Goal: Information Seeking & Learning: Learn about a topic

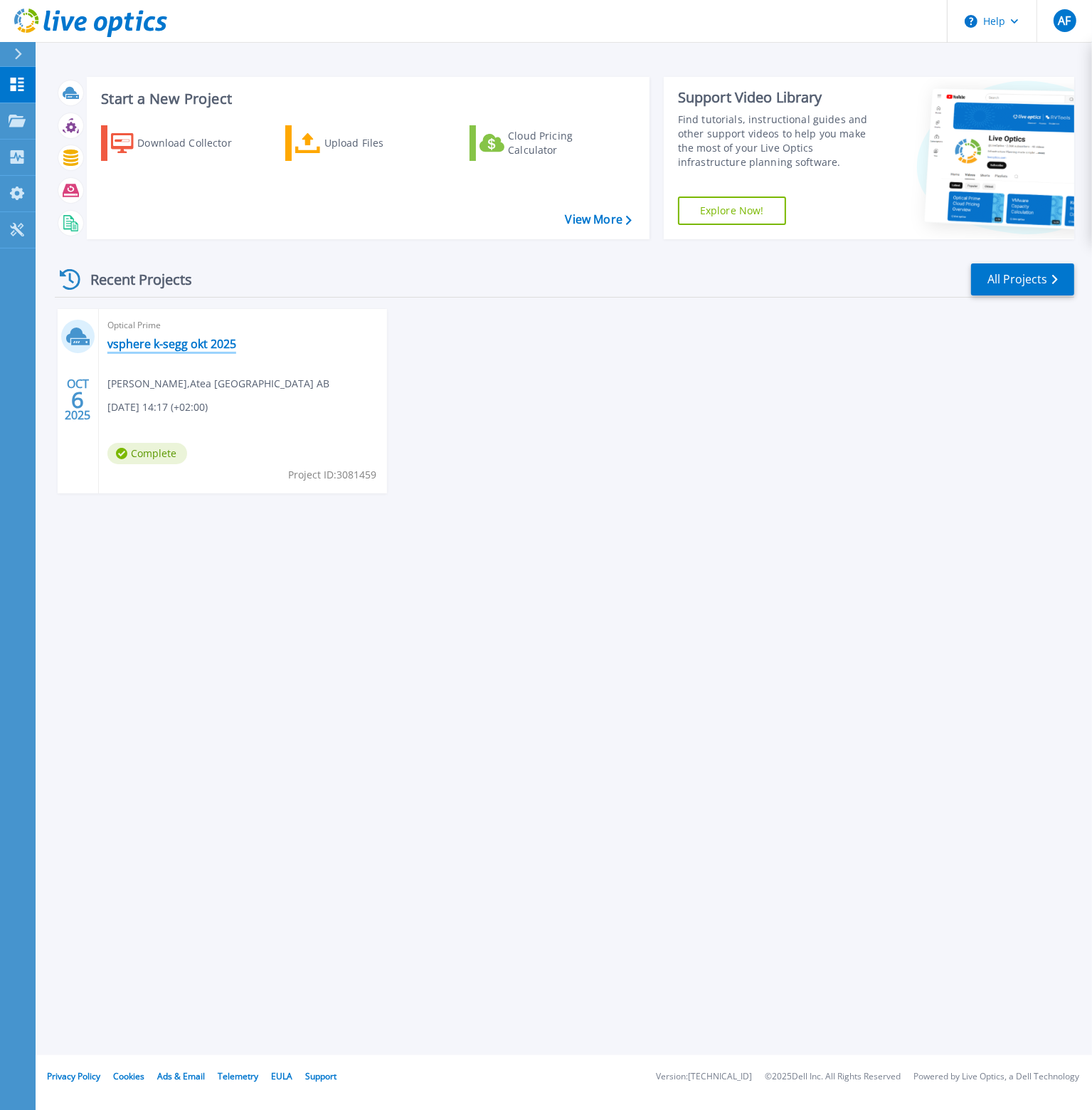
click at [158, 344] on link "vsphere k-segg okt 2025" at bounding box center [171, 344] width 129 height 14
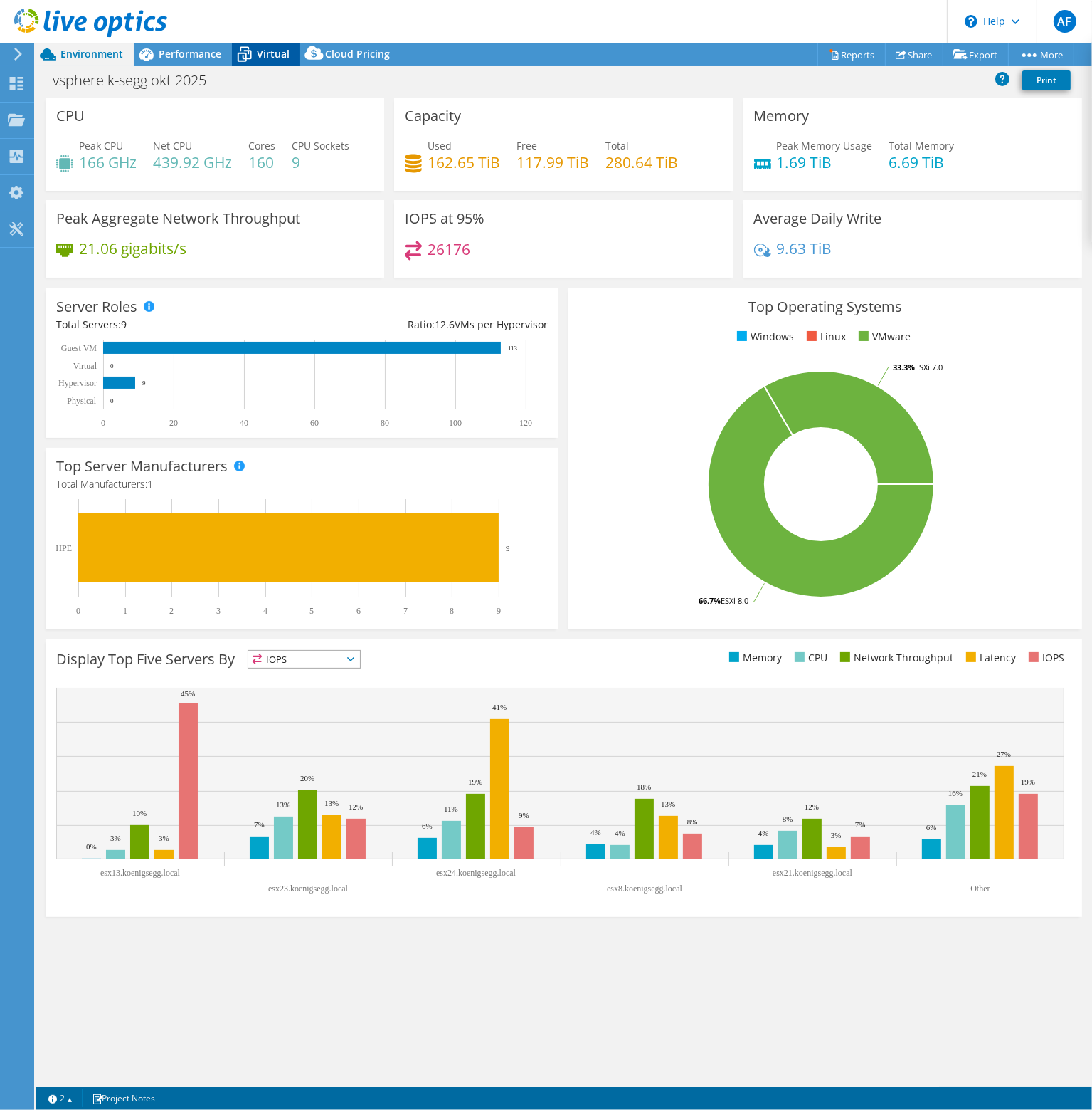
click at [249, 52] on icon at bounding box center [244, 54] width 25 height 25
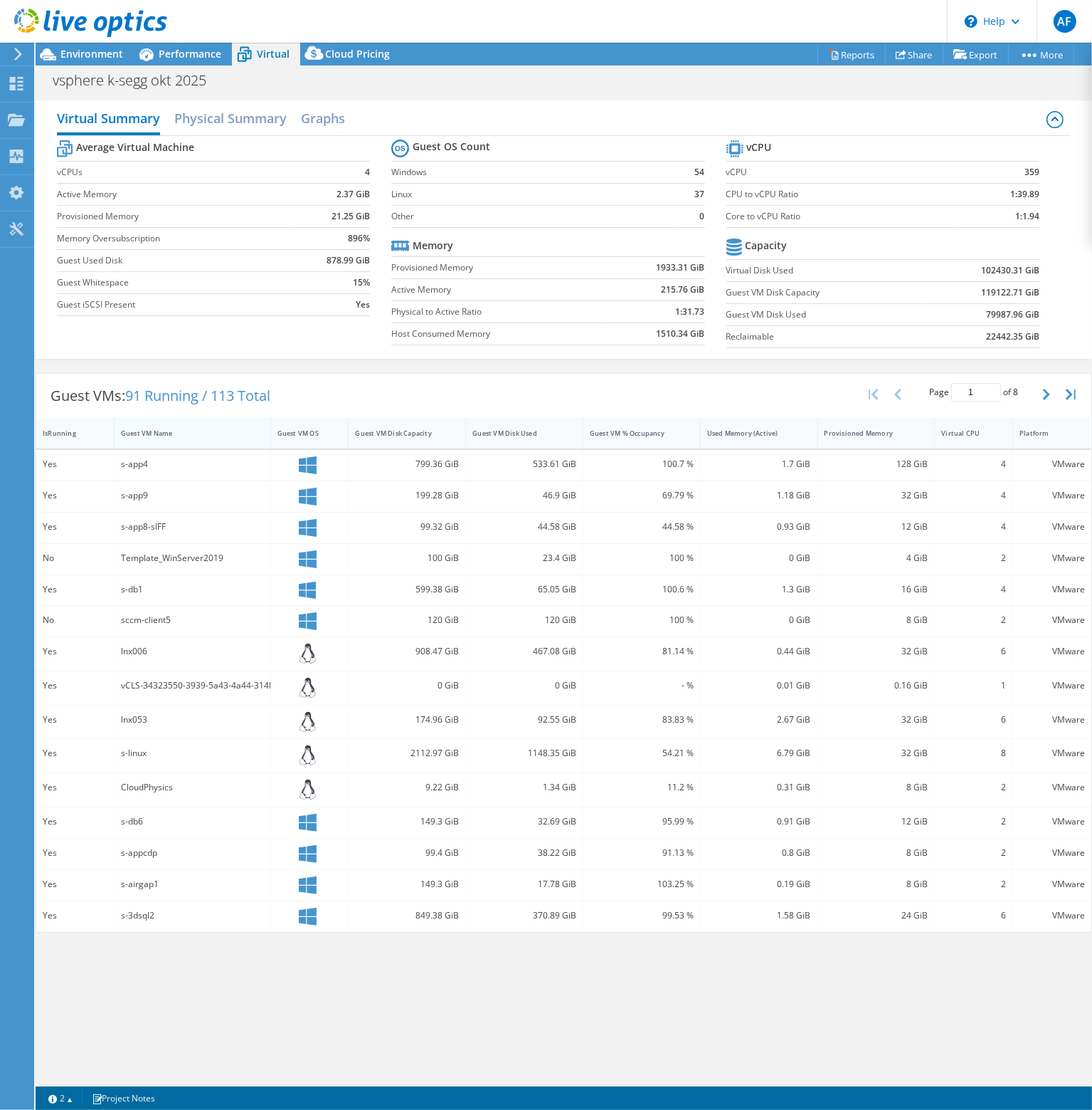
click at [154, 428] on div "Guest VM Name" at bounding box center [183, 433] width 126 height 10
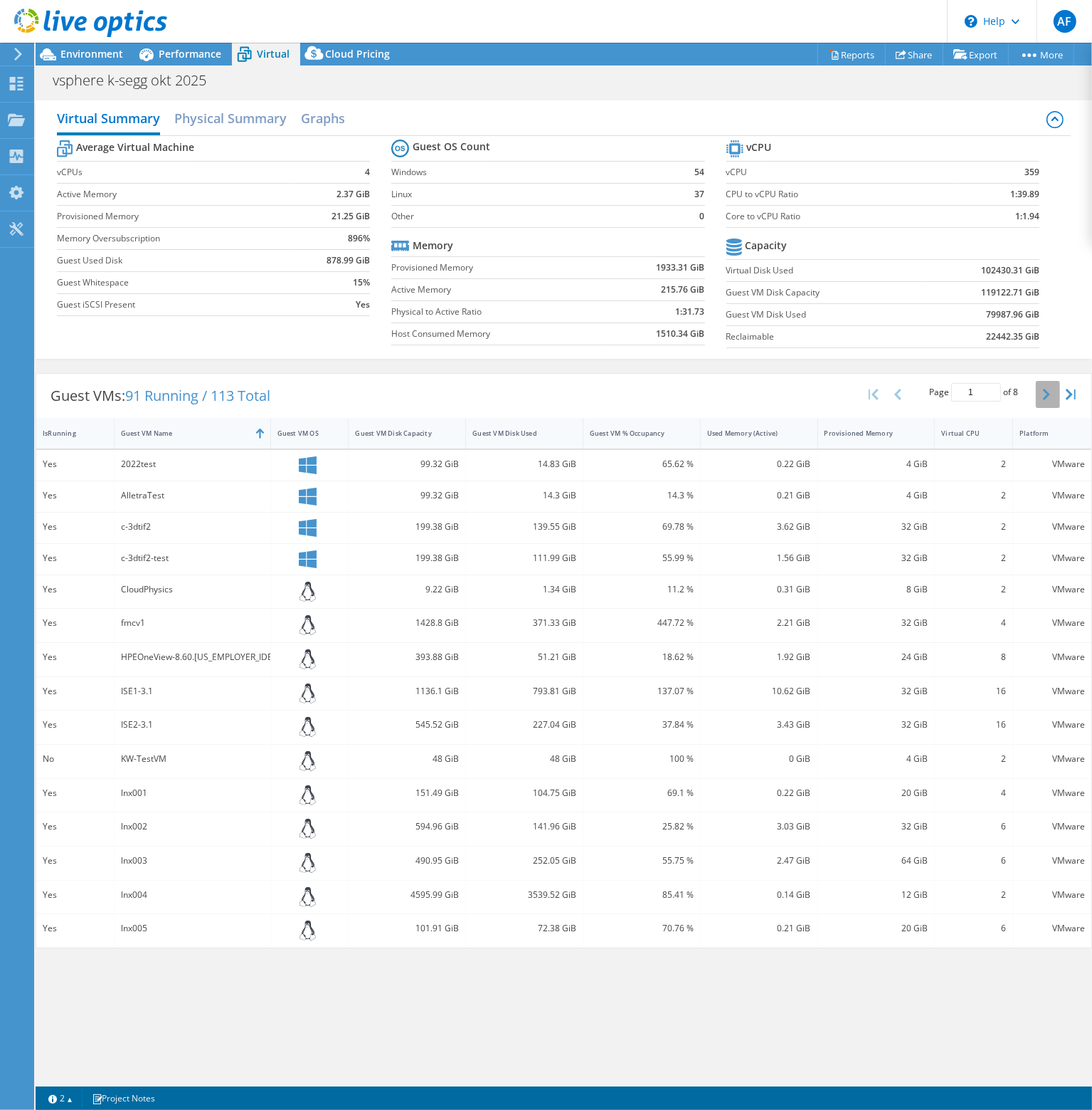
click at [1046, 392] on icon "button" at bounding box center [1046, 395] width 7 height 11
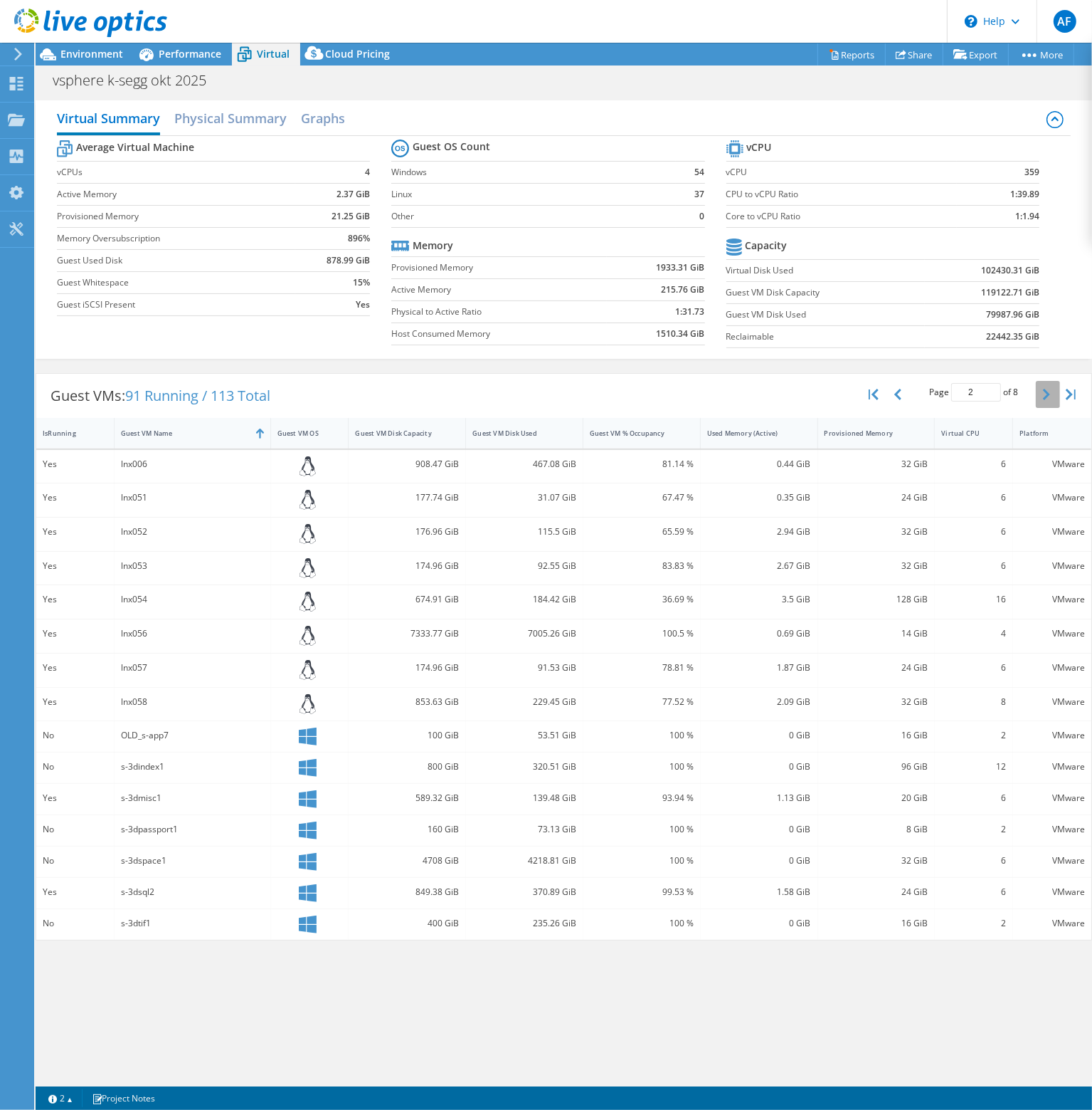
click at [1046, 392] on icon "button" at bounding box center [1046, 395] width 7 height 11
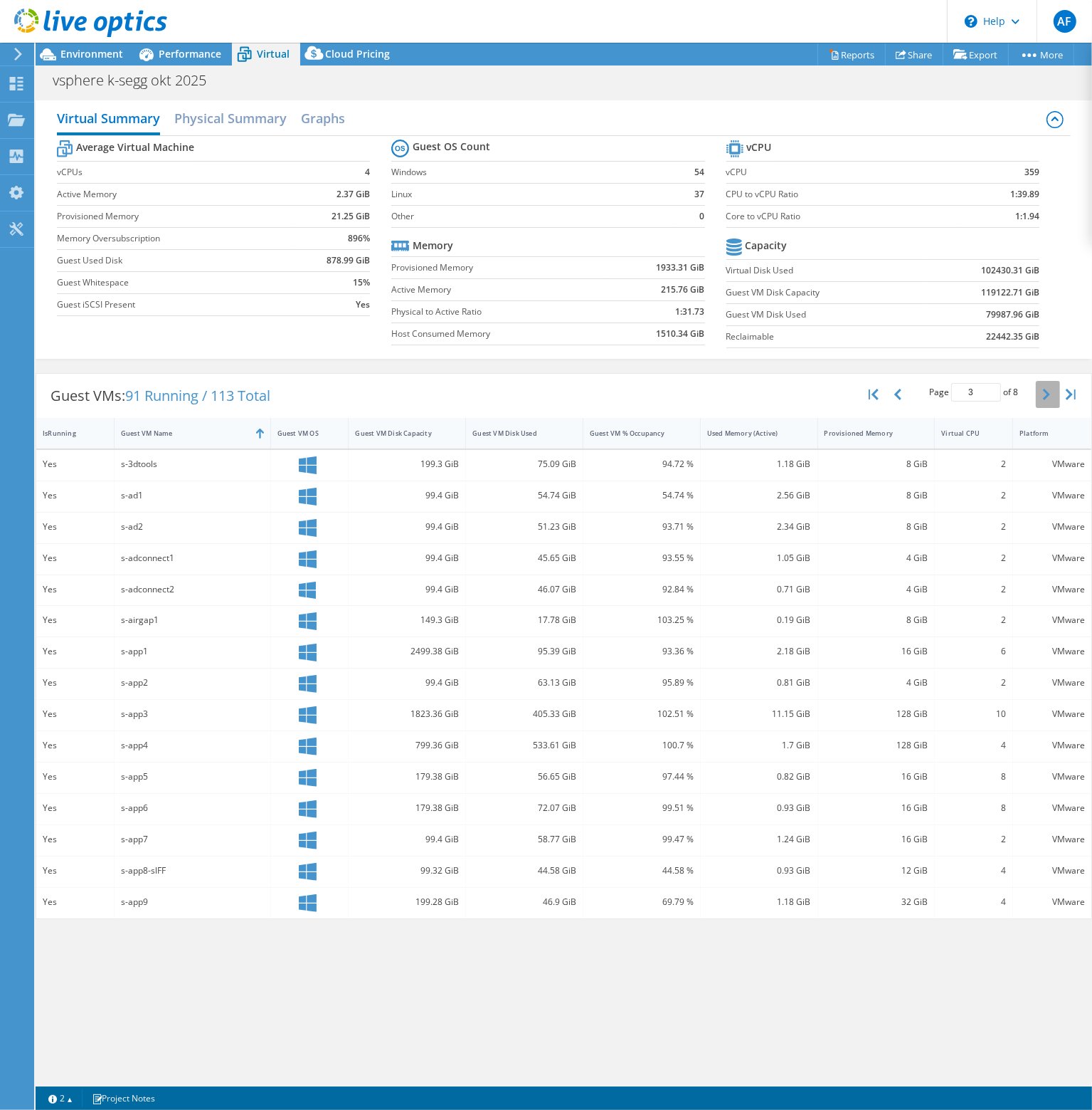
click at [1046, 392] on icon "button" at bounding box center [1046, 395] width 7 height 11
click at [127, 741] on div "s-db5" at bounding box center [192, 748] width 143 height 16
click at [134, 765] on div "s-db6" at bounding box center [193, 780] width 157 height 30
click at [130, 785] on div "s-db6" at bounding box center [193, 780] width 157 height 30
click at [126, 806] on div "s-fil1" at bounding box center [192, 811] width 143 height 16
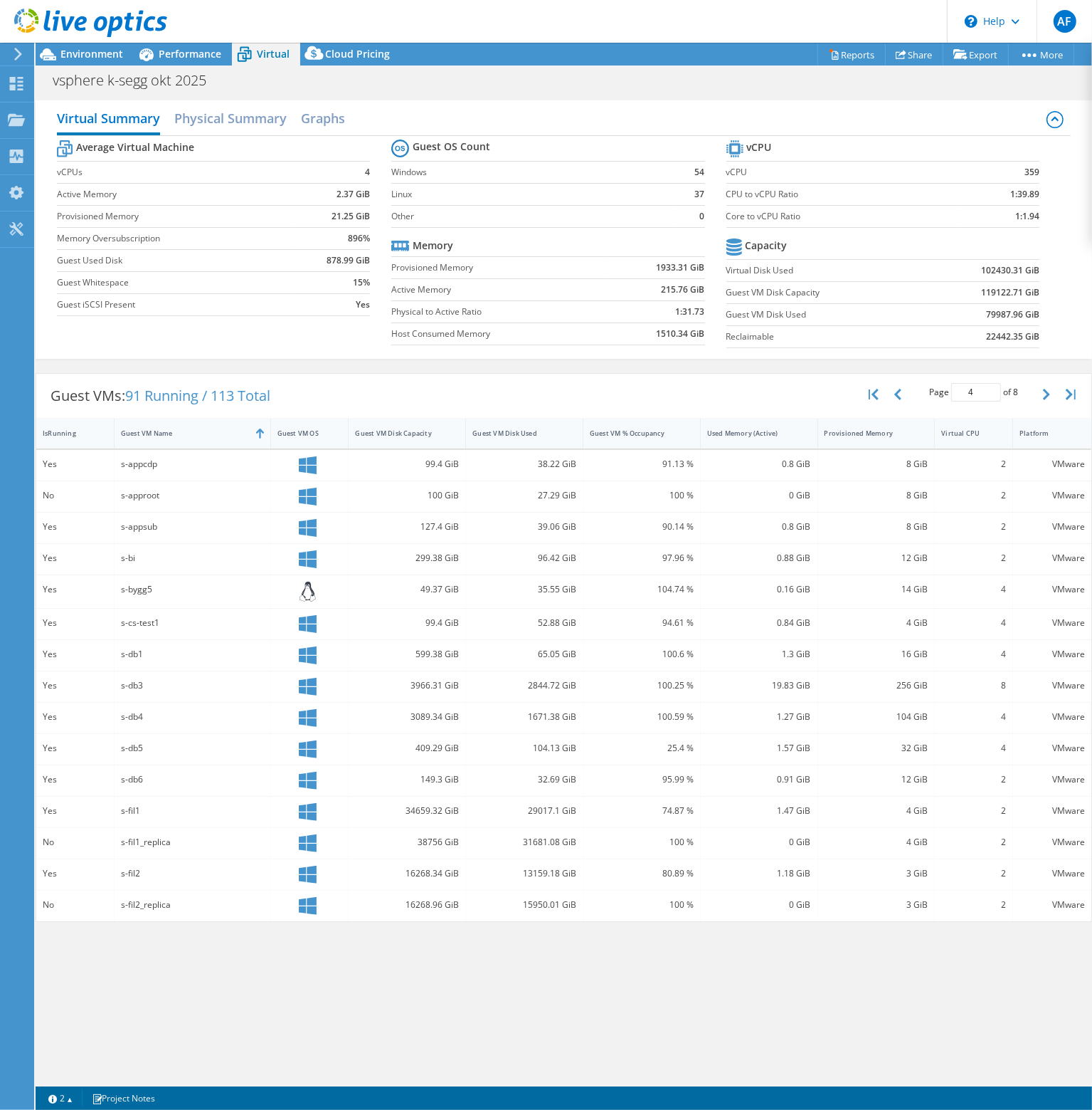
click at [177, 721] on div "s-db4" at bounding box center [193, 718] width 157 height 30
drag, startPoint x: 390, startPoint y: 806, endPoint x: 571, endPoint y: 803, distance: 181.0
click at [571, 803] on div "Yes s-fil1 34659.32 GiB 29017.1 GiB 74.87 % 1.47 GiB 4 GiB 2 VMware" at bounding box center [563, 811] width 1055 height 30
click at [571, 803] on div "29017.1 GiB" at bounding box center [525, 811] width 104 height 16
click at [1039, 393] on button "button" at bounding box center [1048, 395] width 24 height 27
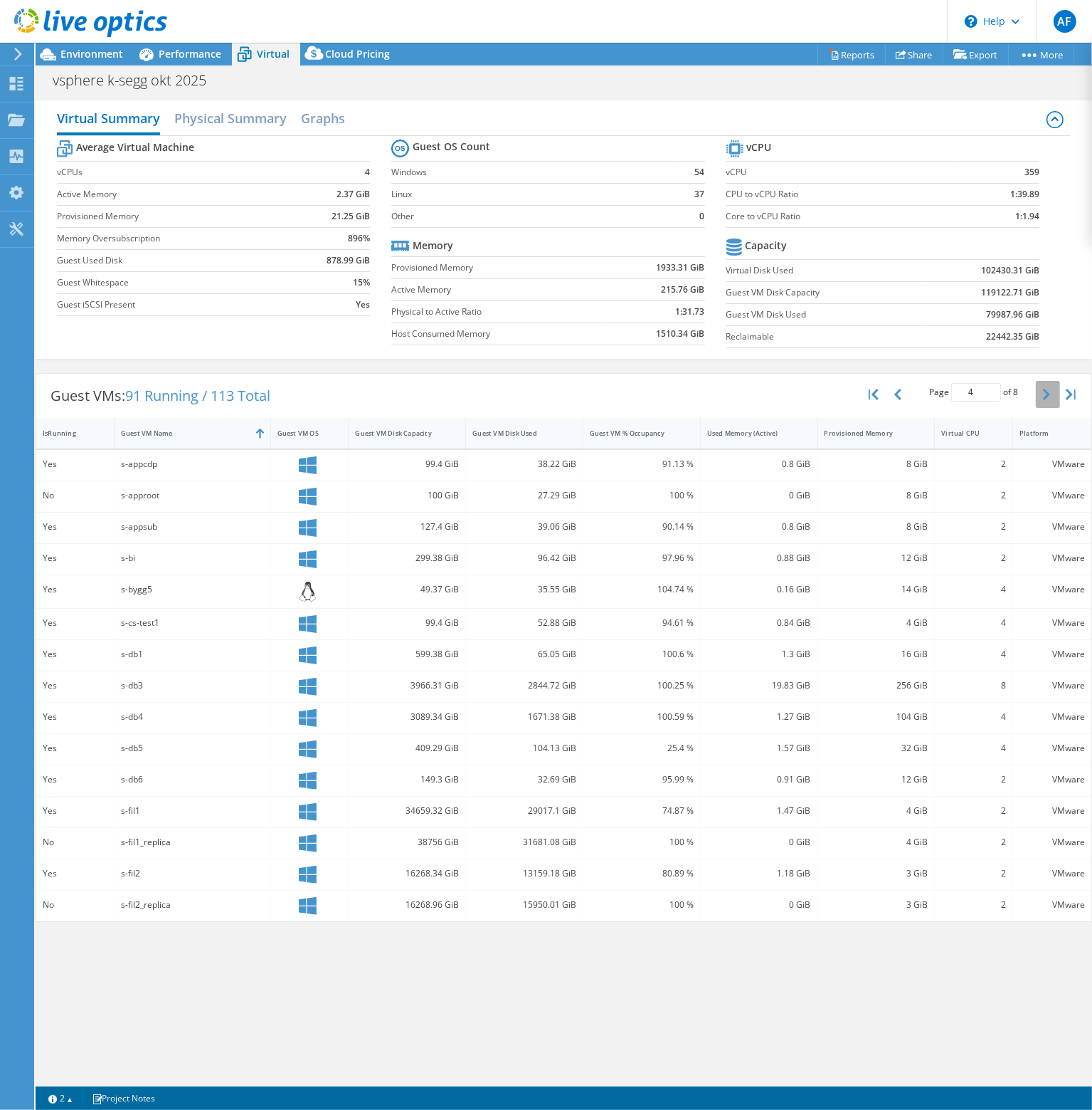
type input "5"
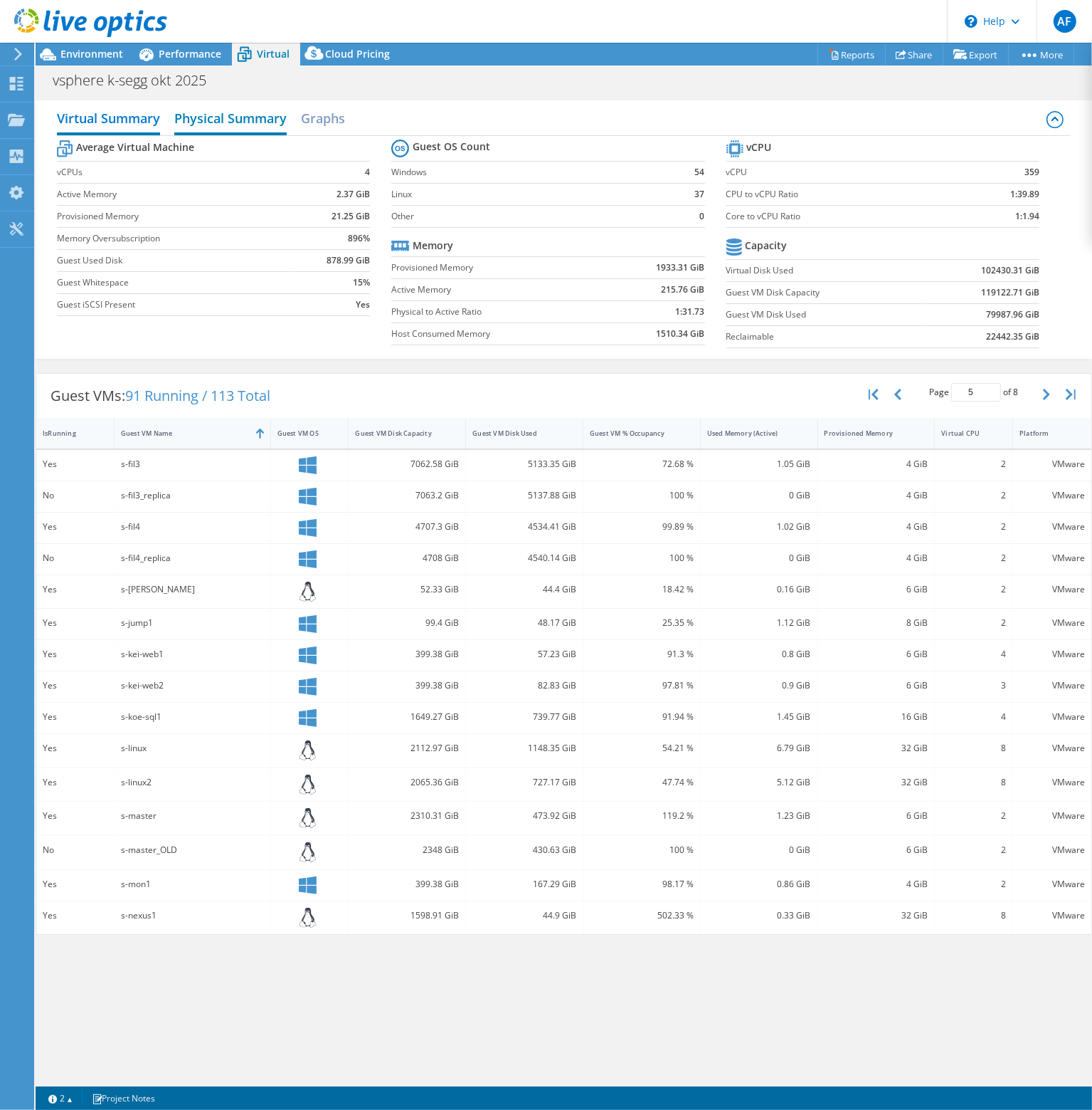
click at [215, 126] on h2 "Physical Summary" at bounding box center [230, 119] width 113 height 31
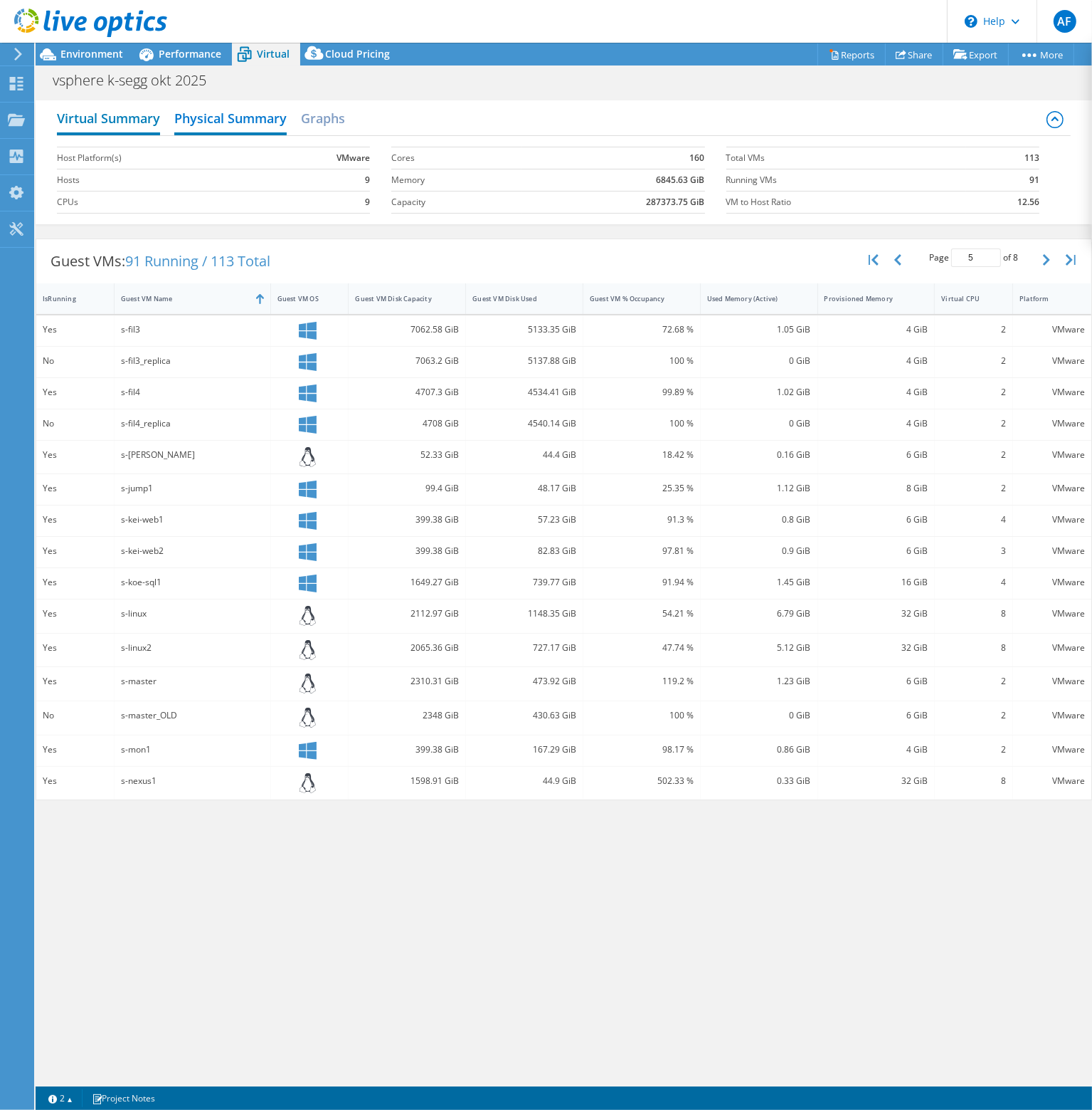
click at [99, 119] on h2 "Virtual Summary" at bounding box center [108, 119] width 103 height 31
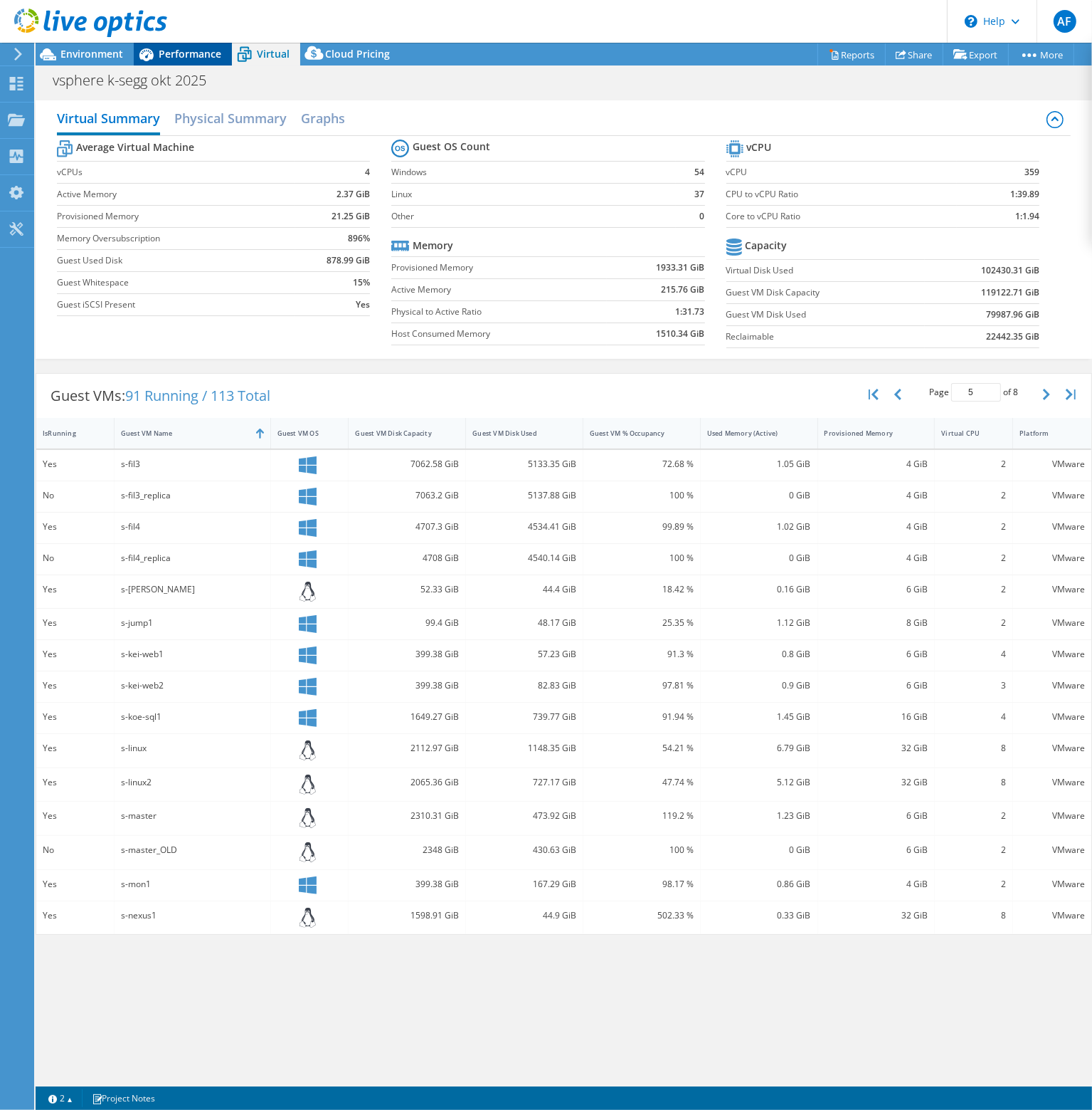
click at [189, 61] on div "Performance" at bounding box center [182, 54] width 98 height 22
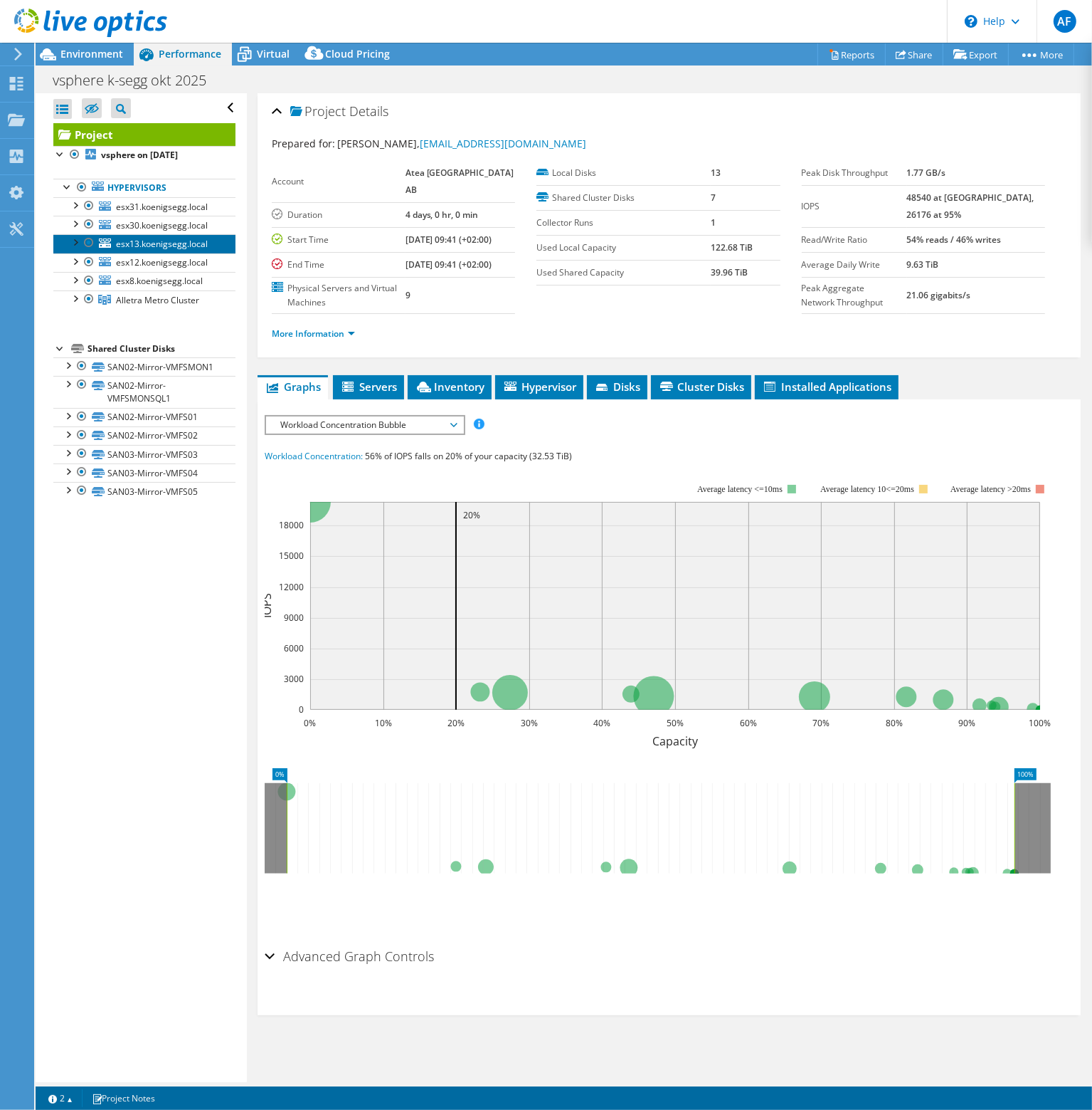
click at [144, 248] on span "esx13.koenigsegg.local" at bounding box center [162, 243] width 92 height 12
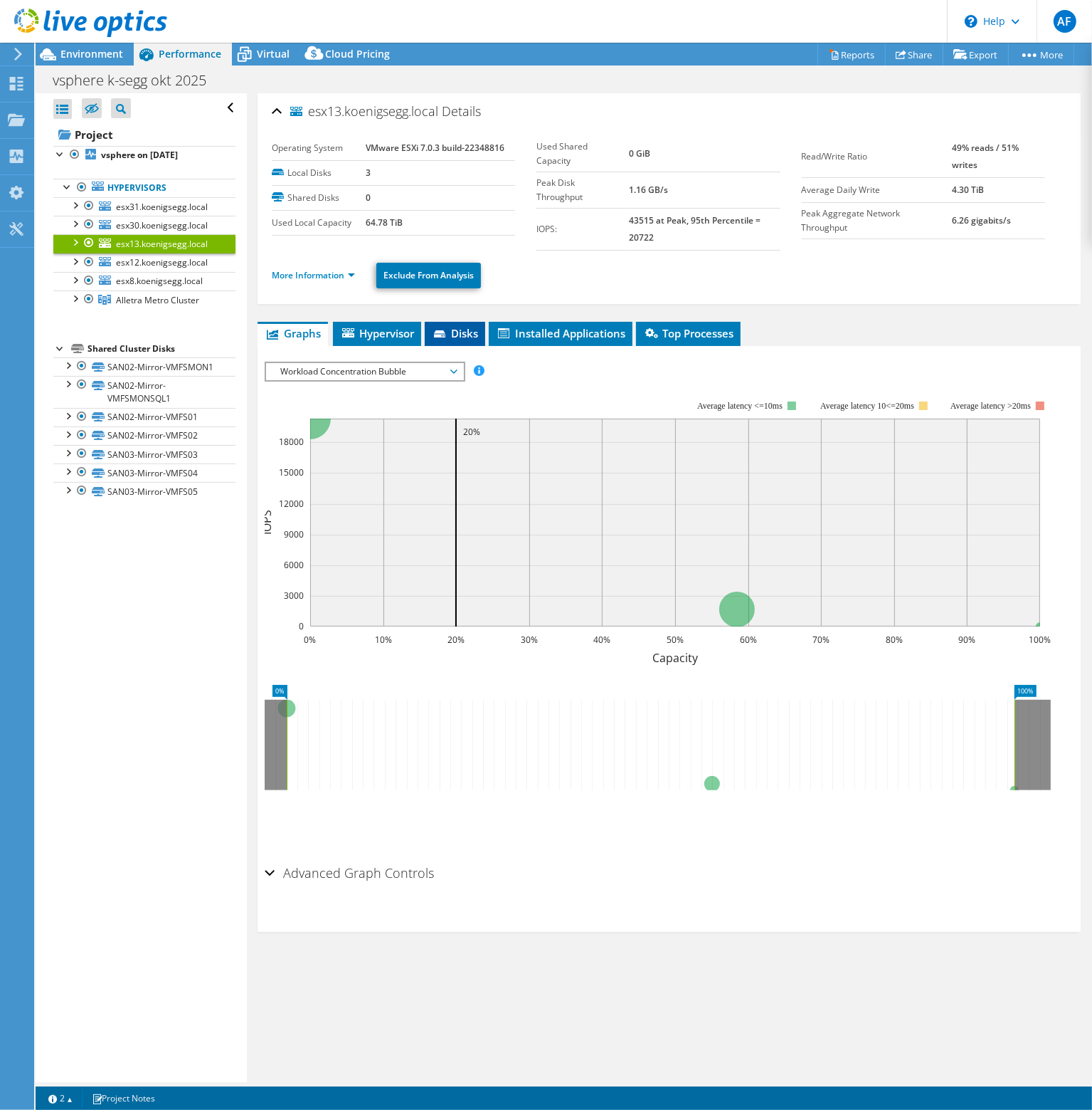
click at [459, 337] on span "Disks" at bounding box center [455, 333] width 46 height 14
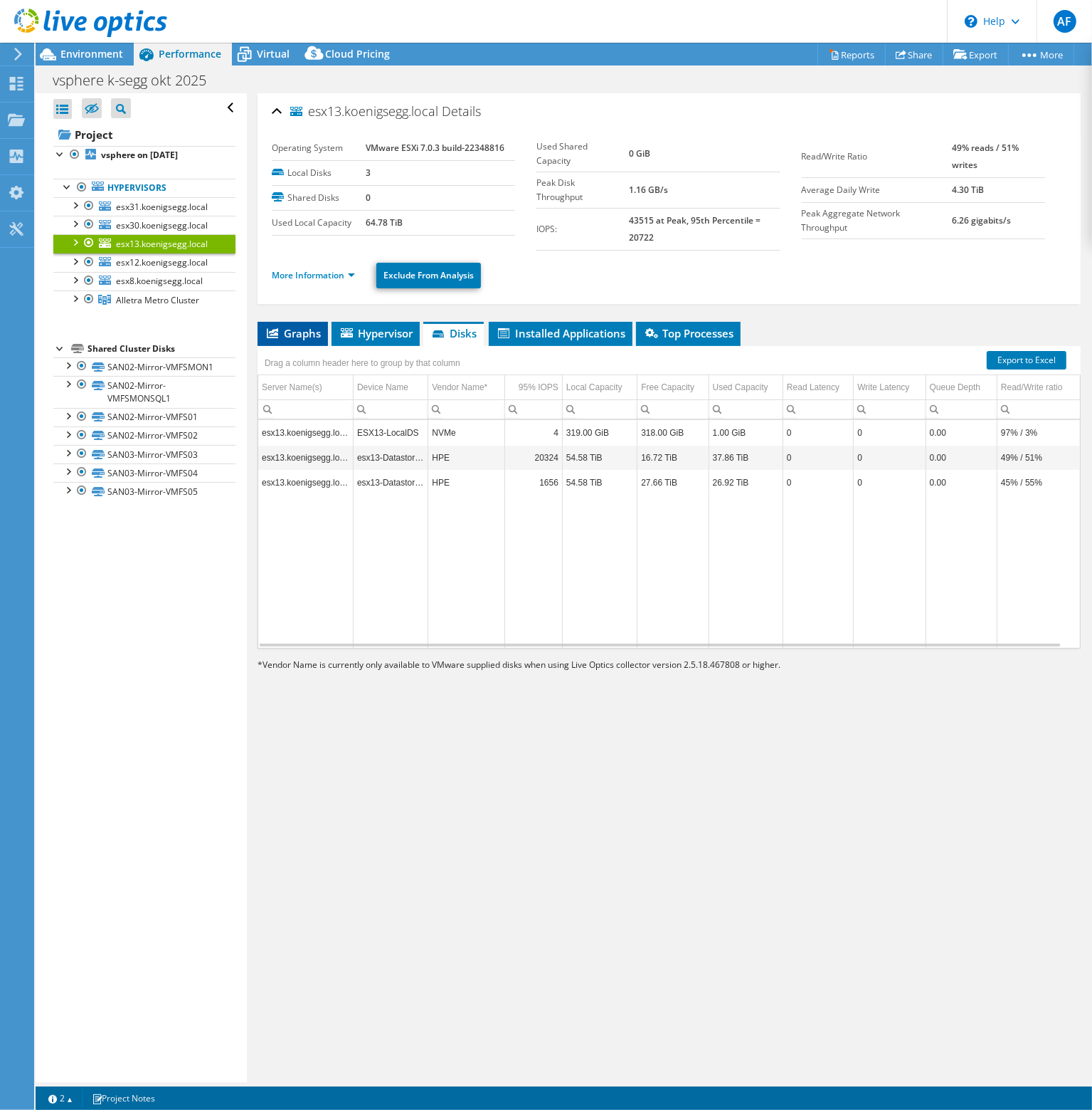
click at [301, 338] on li "Graphs" at bounding box center [293, 334] width 70 height 24
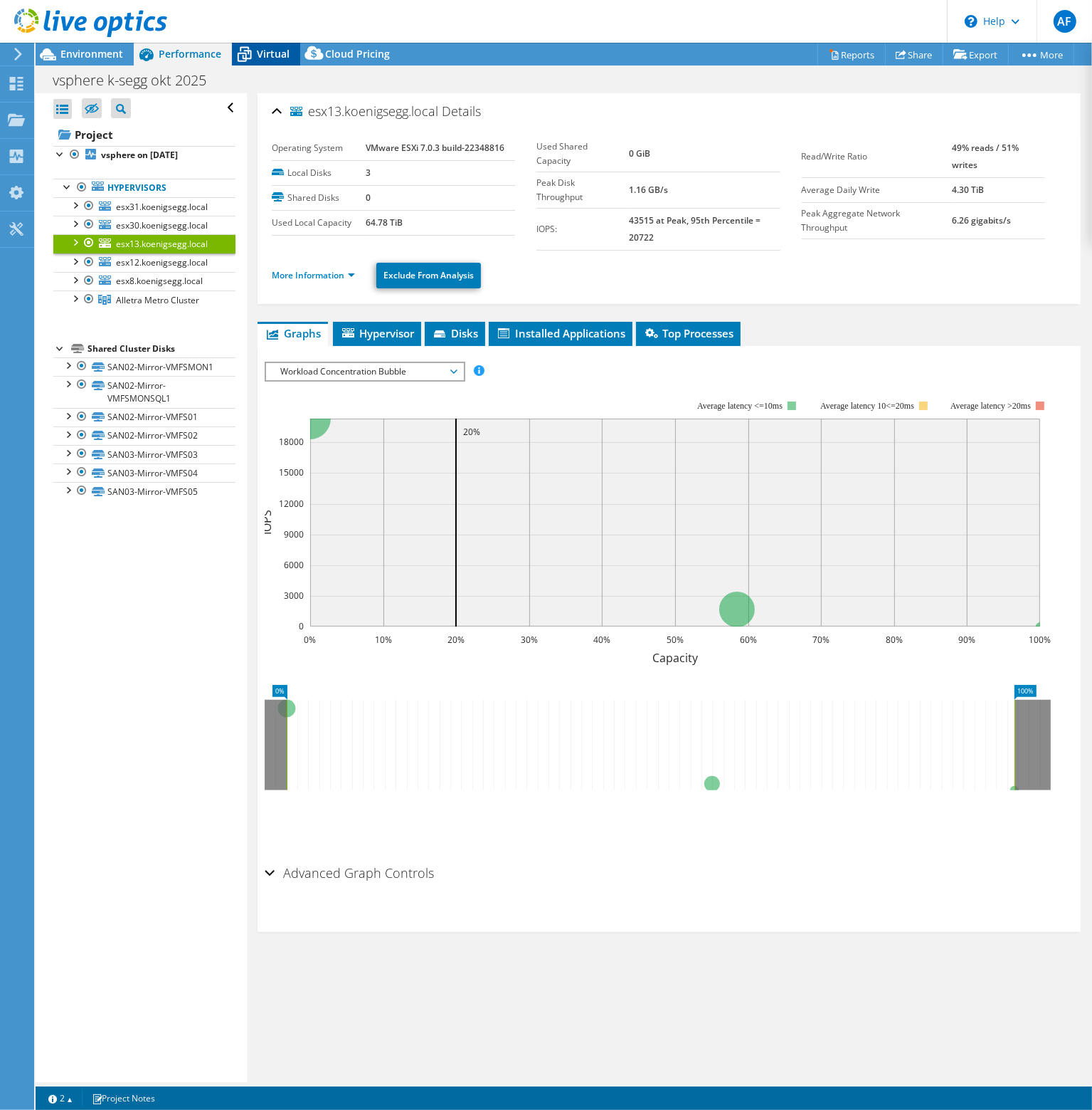
click at [274, 60] on span "Virtual" at bounding box center [273, 54] width 33 height 14
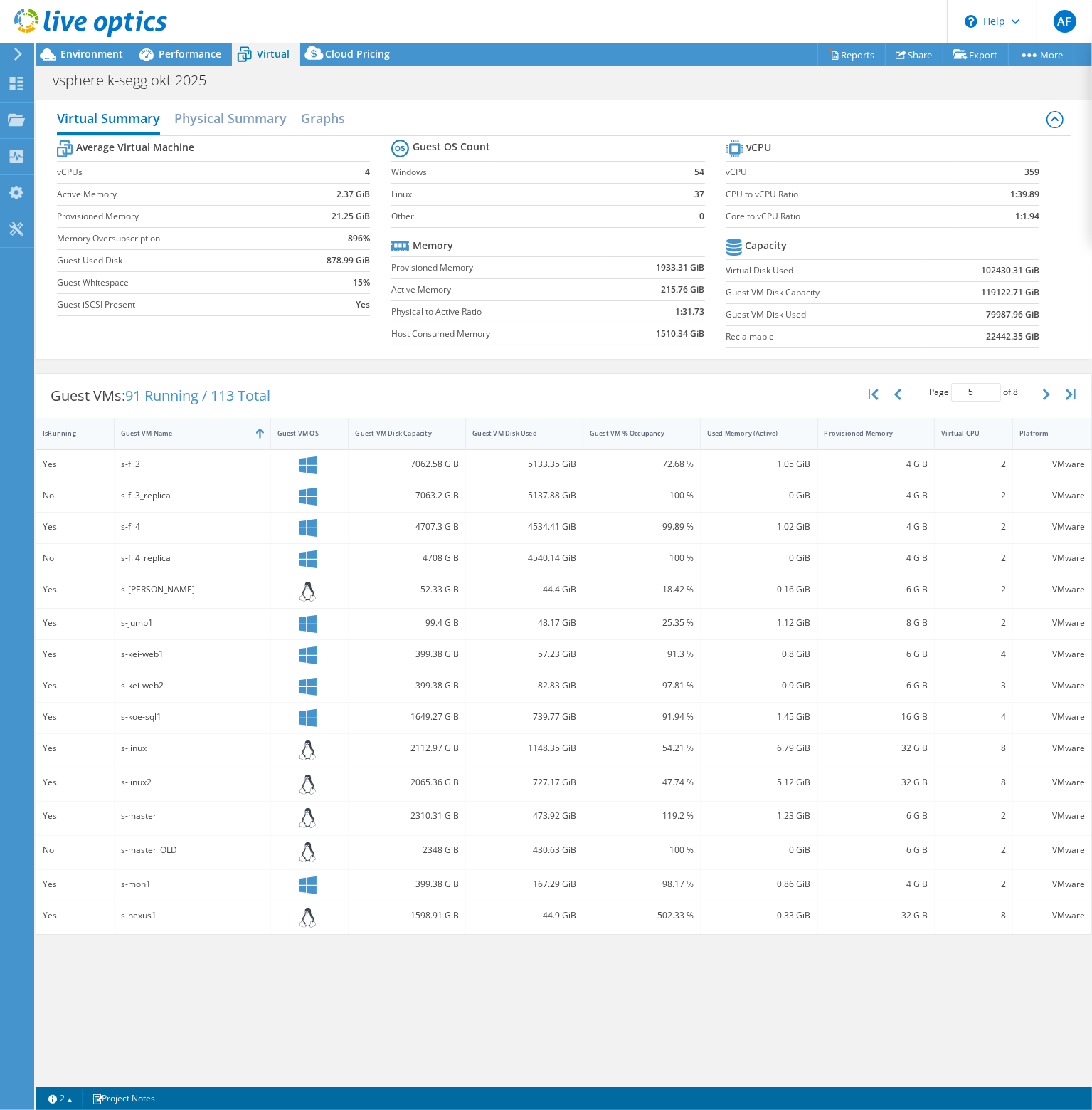
click at [133, 615] on div "s-jump1" at bounding box center [192, 623] width 143 height 16
click at [150, 693] on div "s-kei-web2" at bounding box center [193, 687] width 157 height 30
click at [322, 113] on h2 "Graphs" at bounding box center [322, 119] width 44 height 31
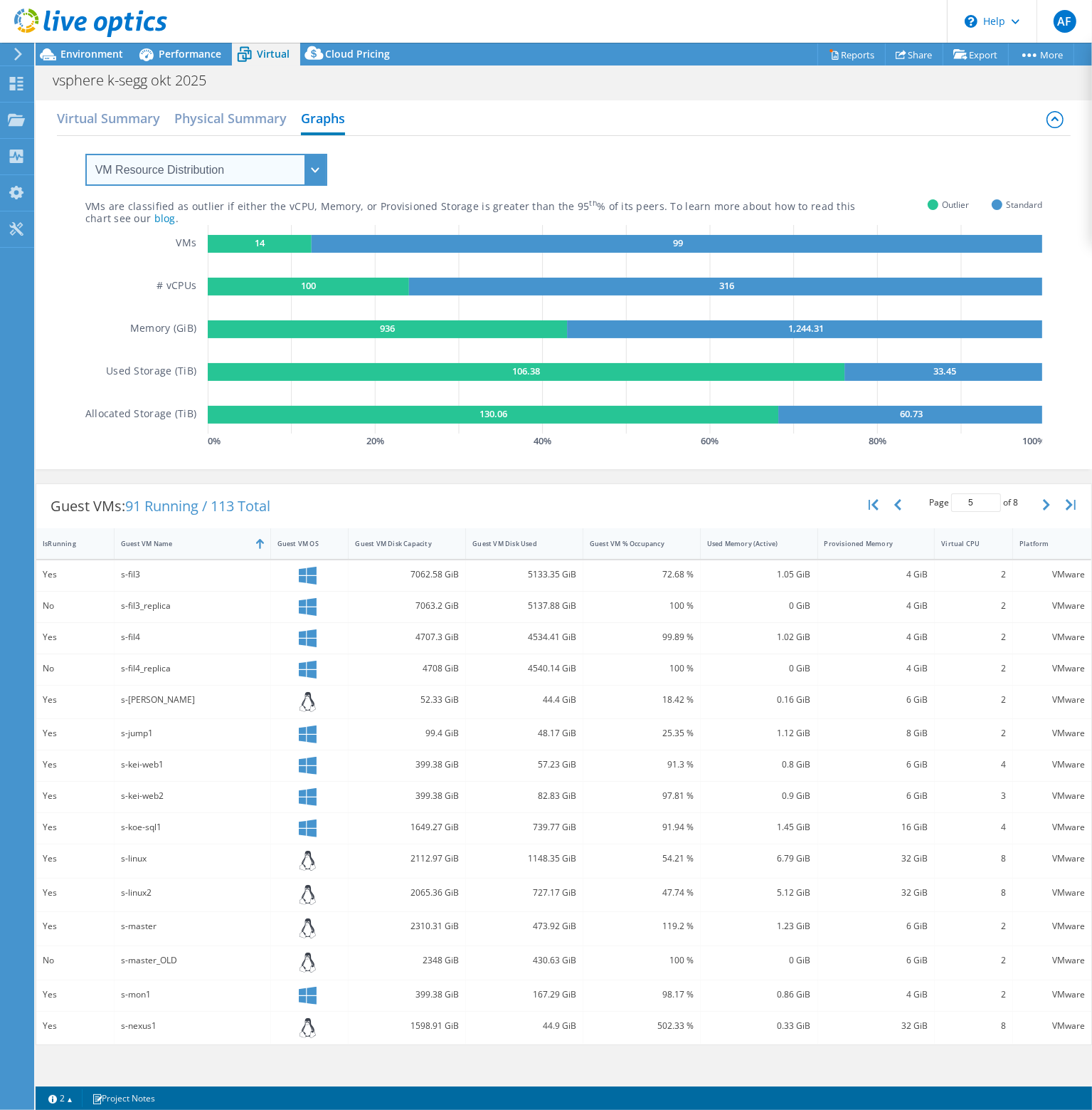
click at [276, 169] on select "VM Resource Distribution Provisioning Contrast Over Provisioning" at bounding box center [206, 170] width 242 height 32
click at [312, 166] on select "VM Resource Distribution Provisioning Contrast Over Provisioning" at bounding box center [206, 170] width 242 height 32
select select "Over Provisioning"
click at [86, 154] on select "VM Resource Distribution Provisioning Contrast Over Provisioning" at bounding box center [206, 170] width 242 height 32
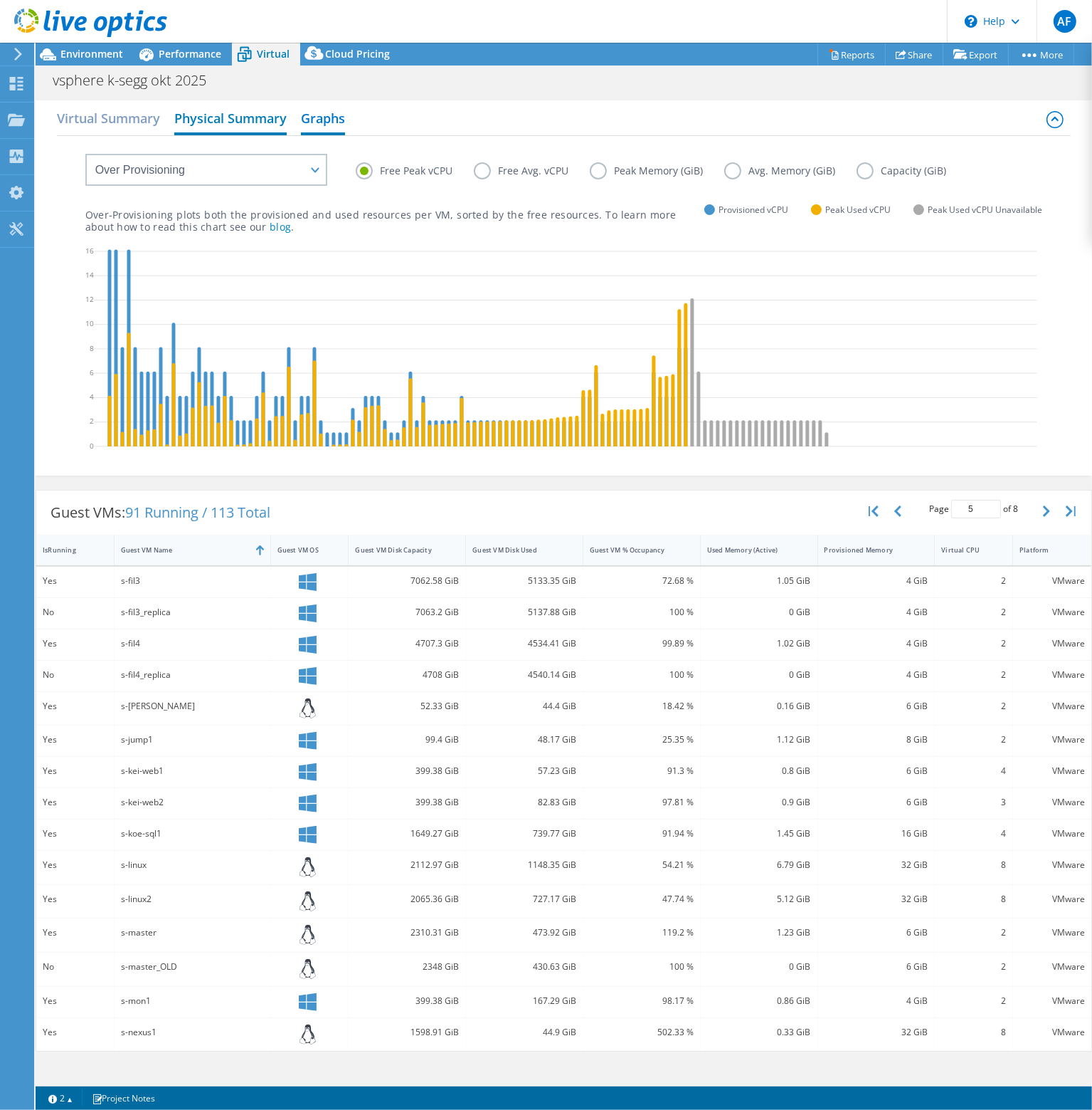
click at [265, 122] on h2 "Physical Summary" at bounding box center [230, 119] width 113 height 31
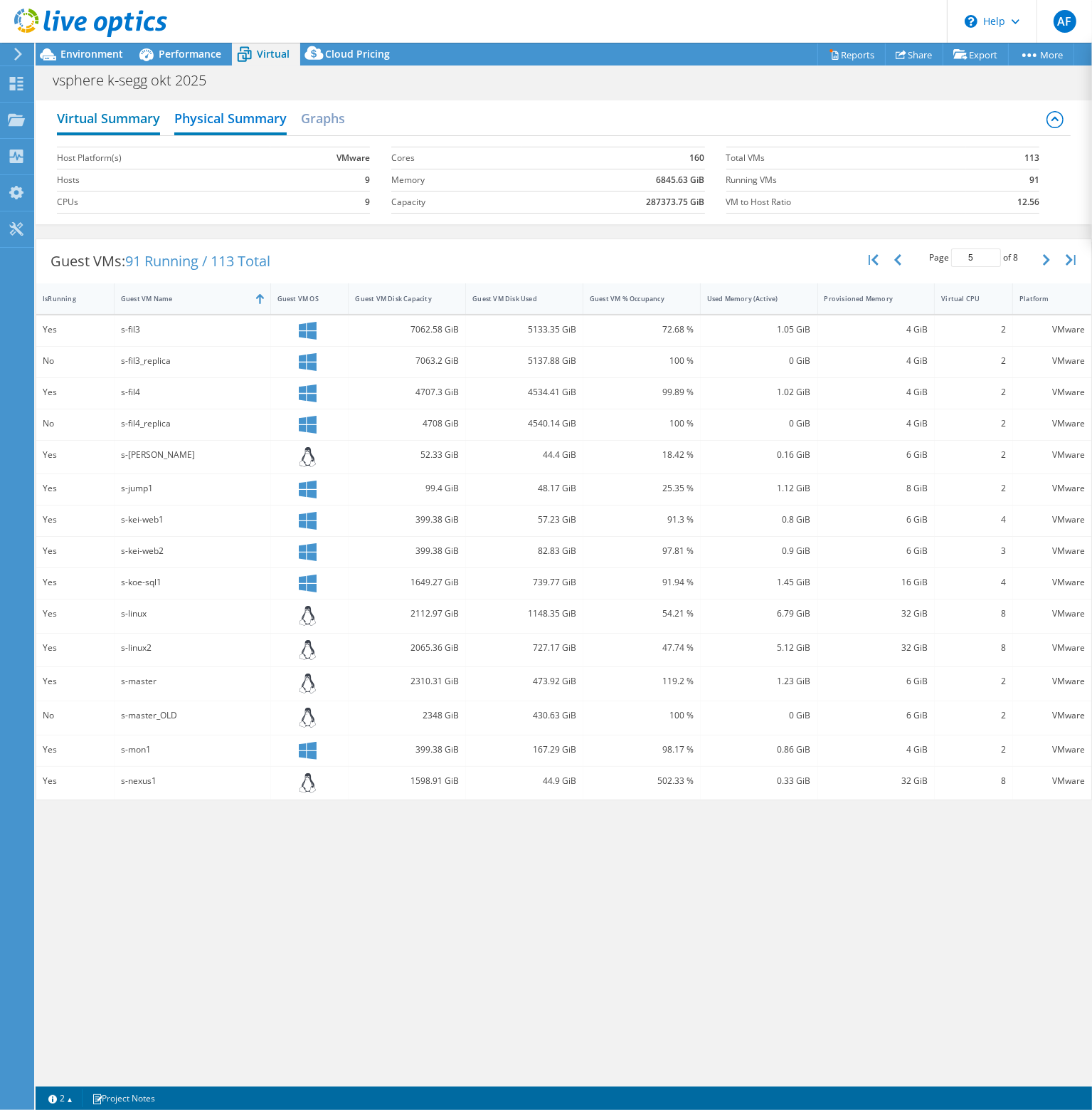
click at [142, 119] on h2 "Virtual Summary" at bounding box center [108, 119] width 103 height 31
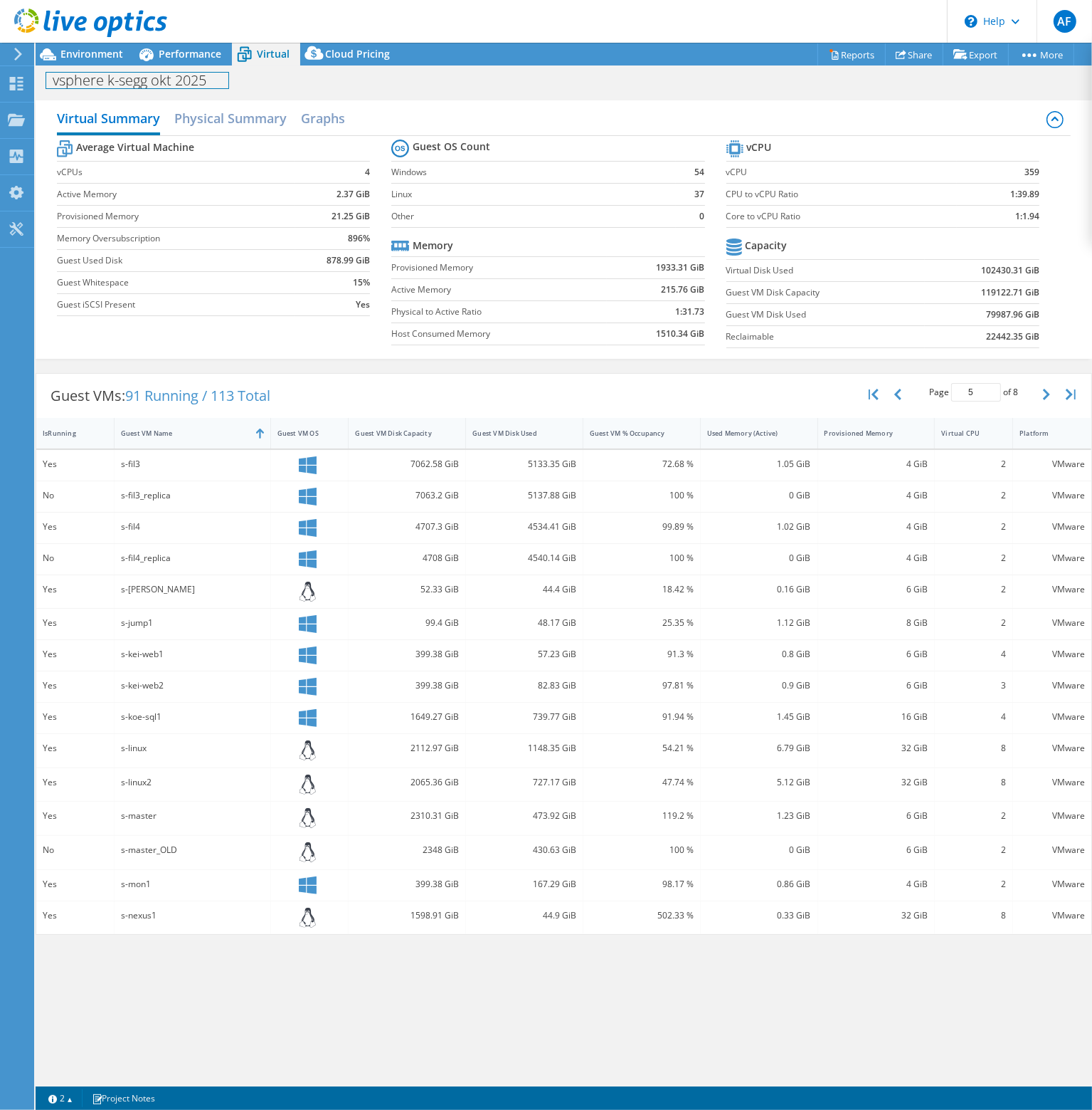
click at [179, 66] on div "vsphere k-segg okt 2025 Print" at bounding box center [563, 79] width 1057 height 28
click at [94, 53] on span "Environment" at bounding box center [92, 54] width 62 height 14
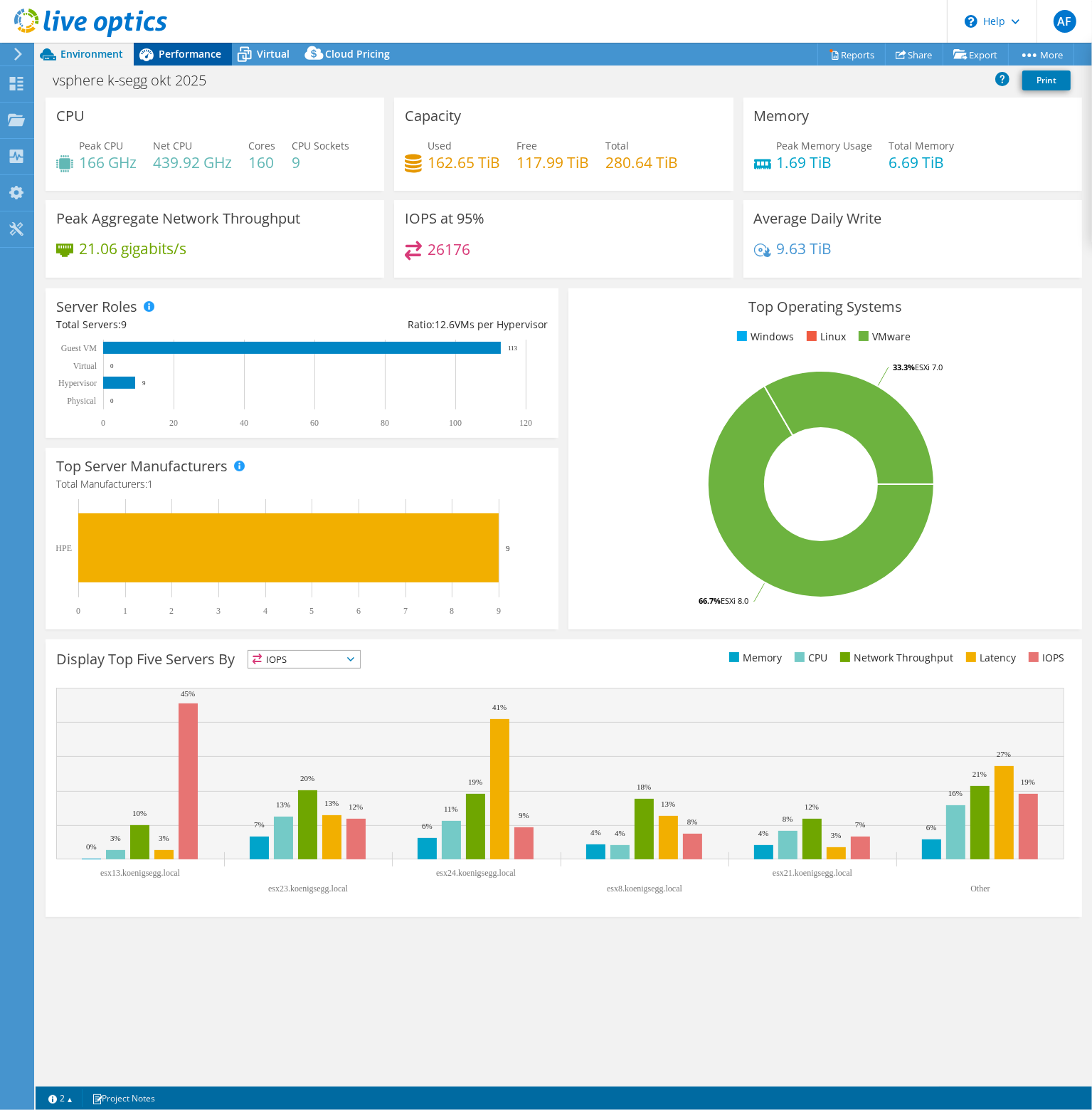
click at [199, 53] on span "Performance" at bounding box center [190, 54] width 62 height 14
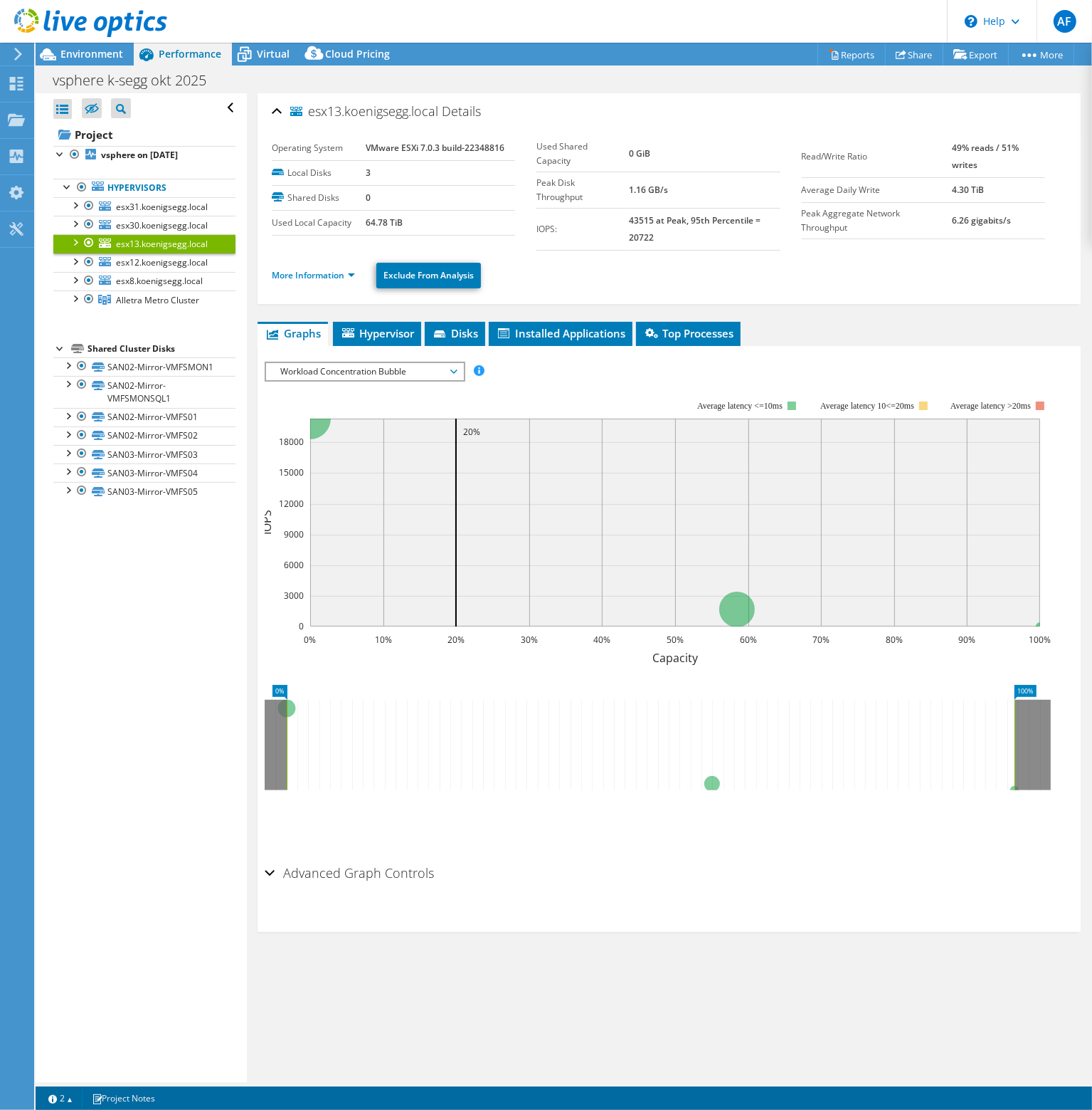
click at [448, 357] on div "IOPS Disk Throughput IO Size Latency Queue Depth CPU Percentage Memory Page Fau…" at bounding box center [669, 607] width 809 height 504
click at [448, 363] on span "Workload Concentration Bubble" at bounding box center [365, 371] width 183 height 17
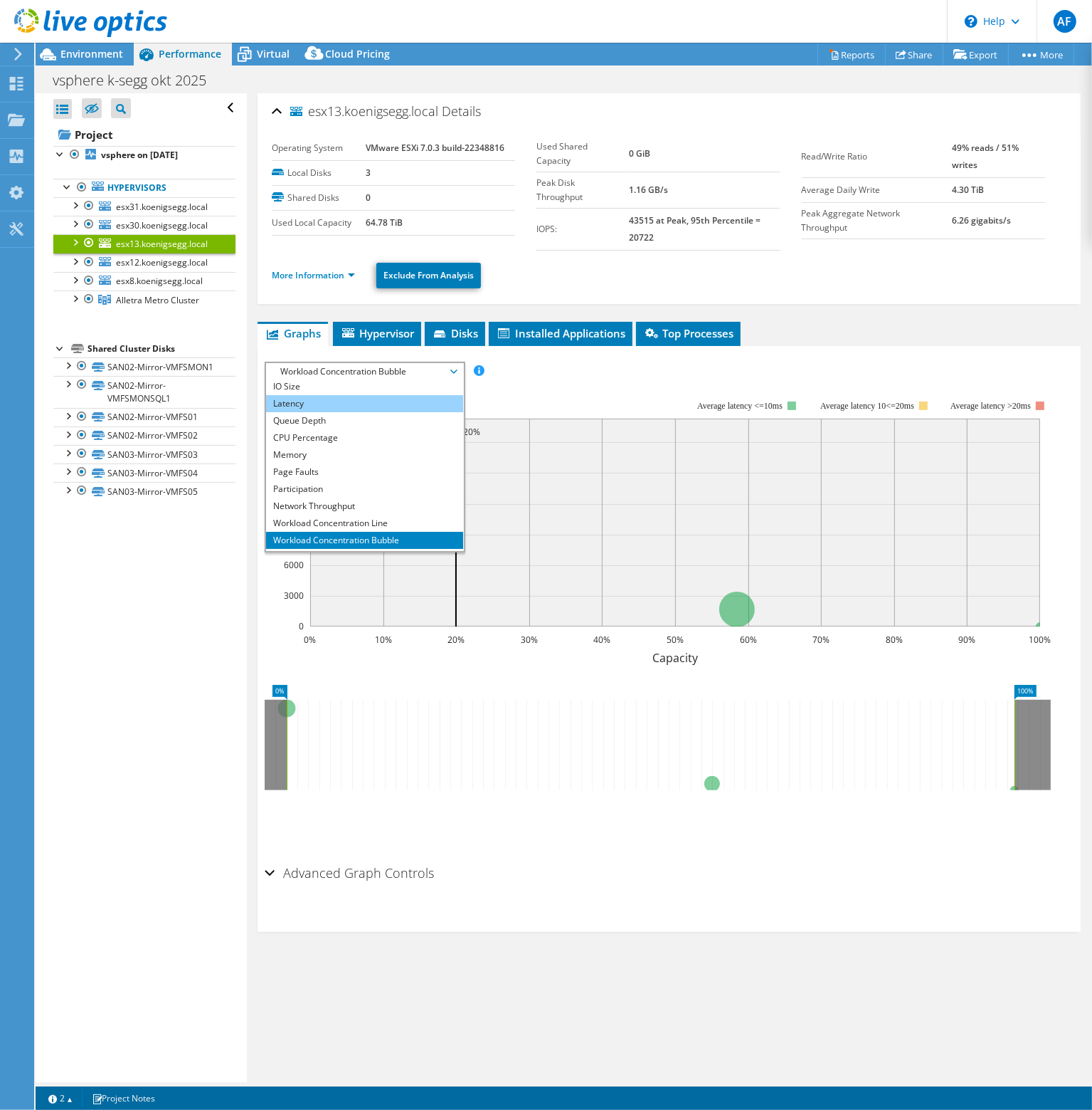
scroll to position [51, 0]
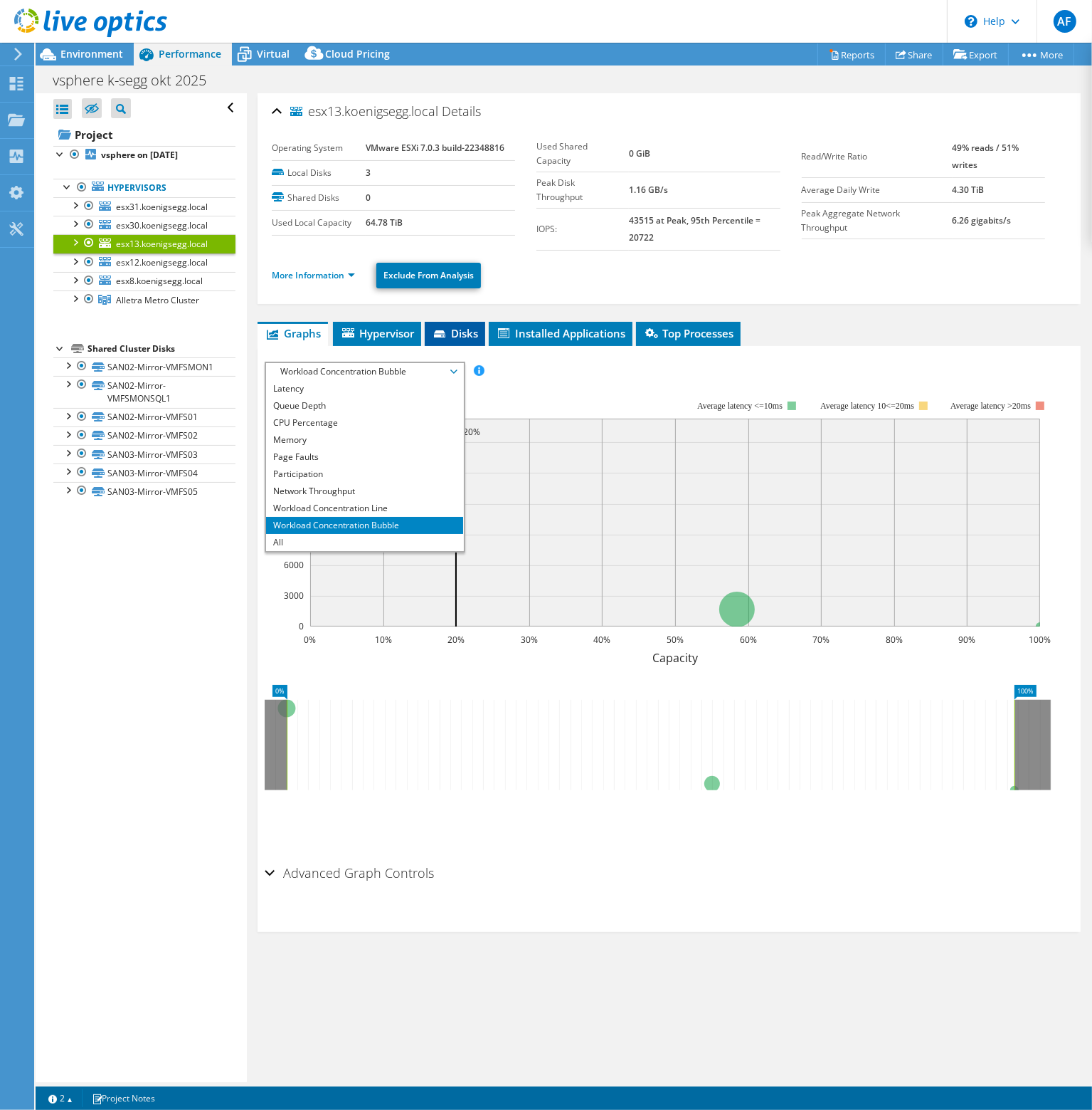
click at [474, 331] on span "Disks" at bounding box center [455, 333] width 46 height 14
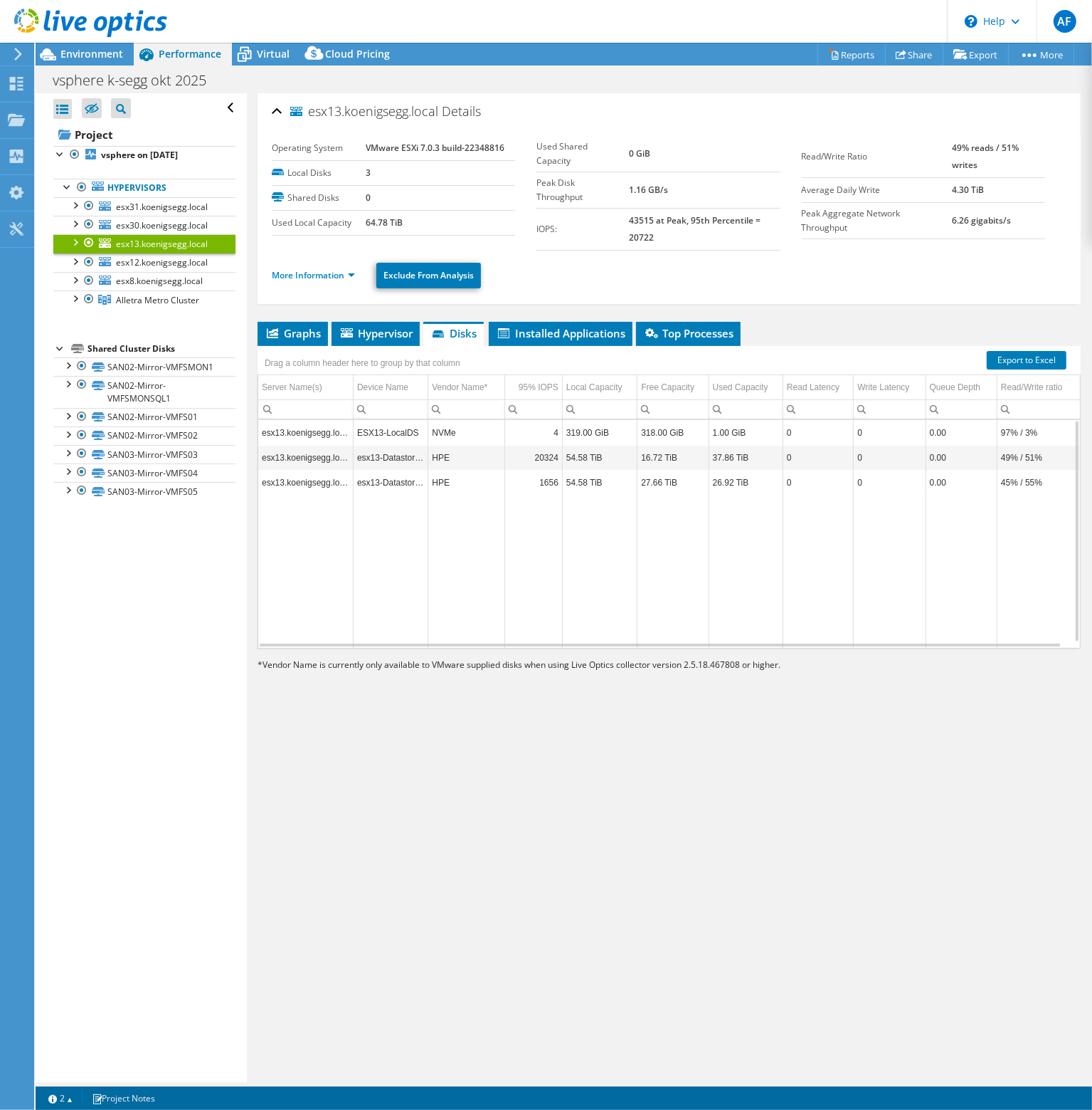
click at [407, 465] on td "esx13-Datastore1" at bounding box center [390, 457] width 74 height 25
click at [408, 456] on td "esx13-Datastore1" at bounding box center [390, 457] width 74 height 25
click at [320, 335] on span "Graphs" at bounding box center [293, 333] width 56 height 14
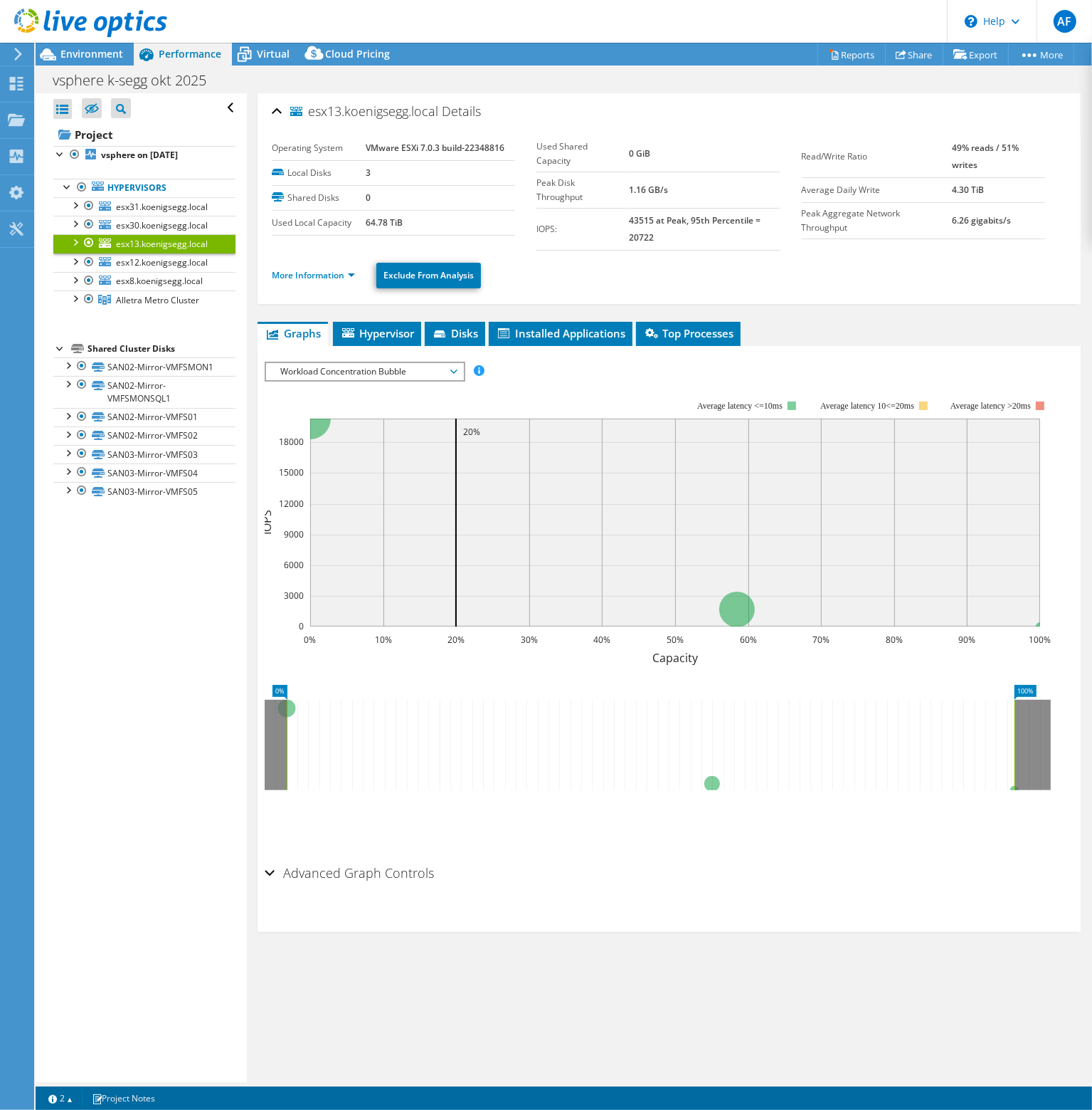
click at [408, 372] on span "Workload Concentration Bubble" at bounding box center [365, 371] width 183 height 17
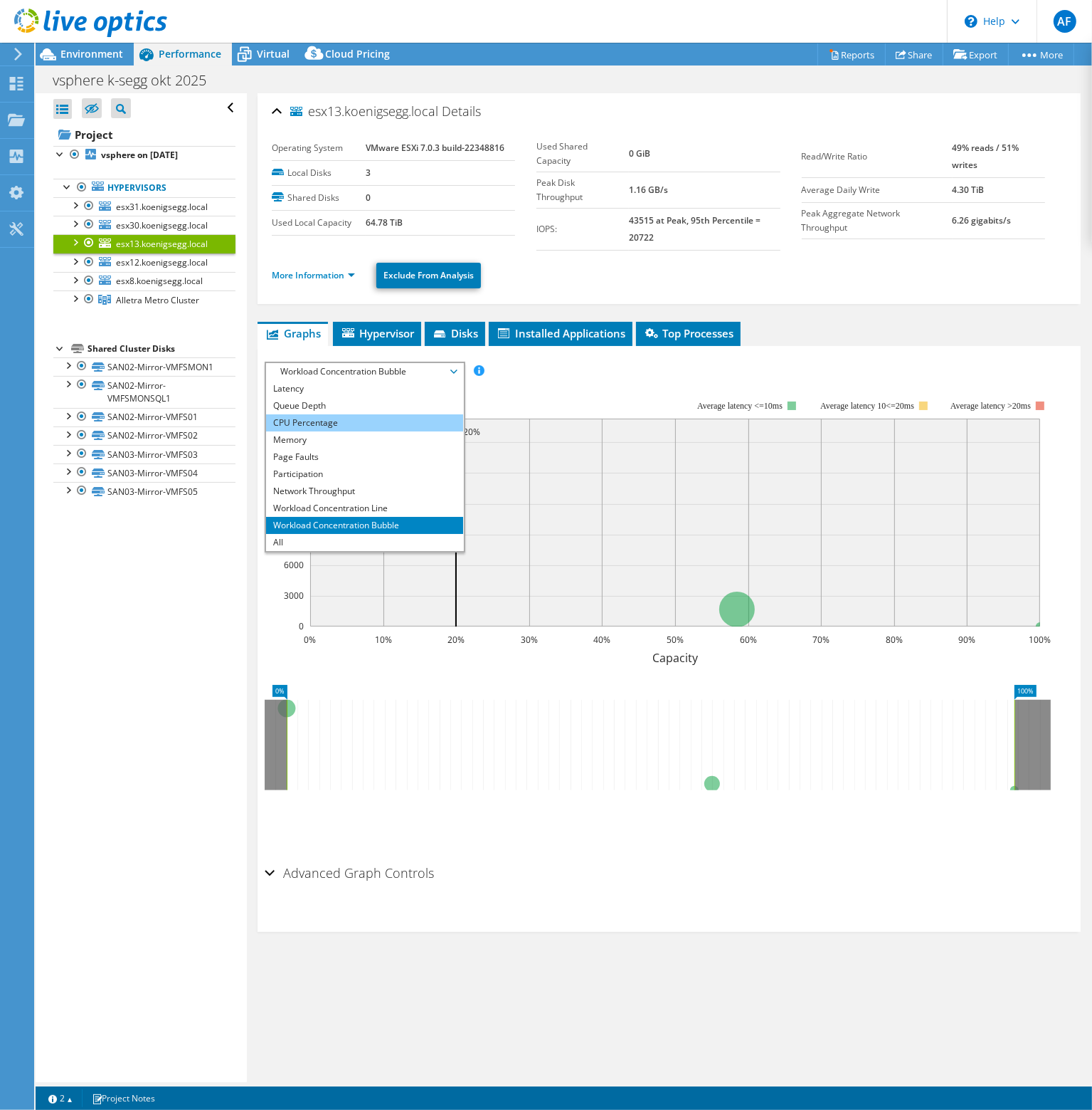
scroll to position [0, 0]
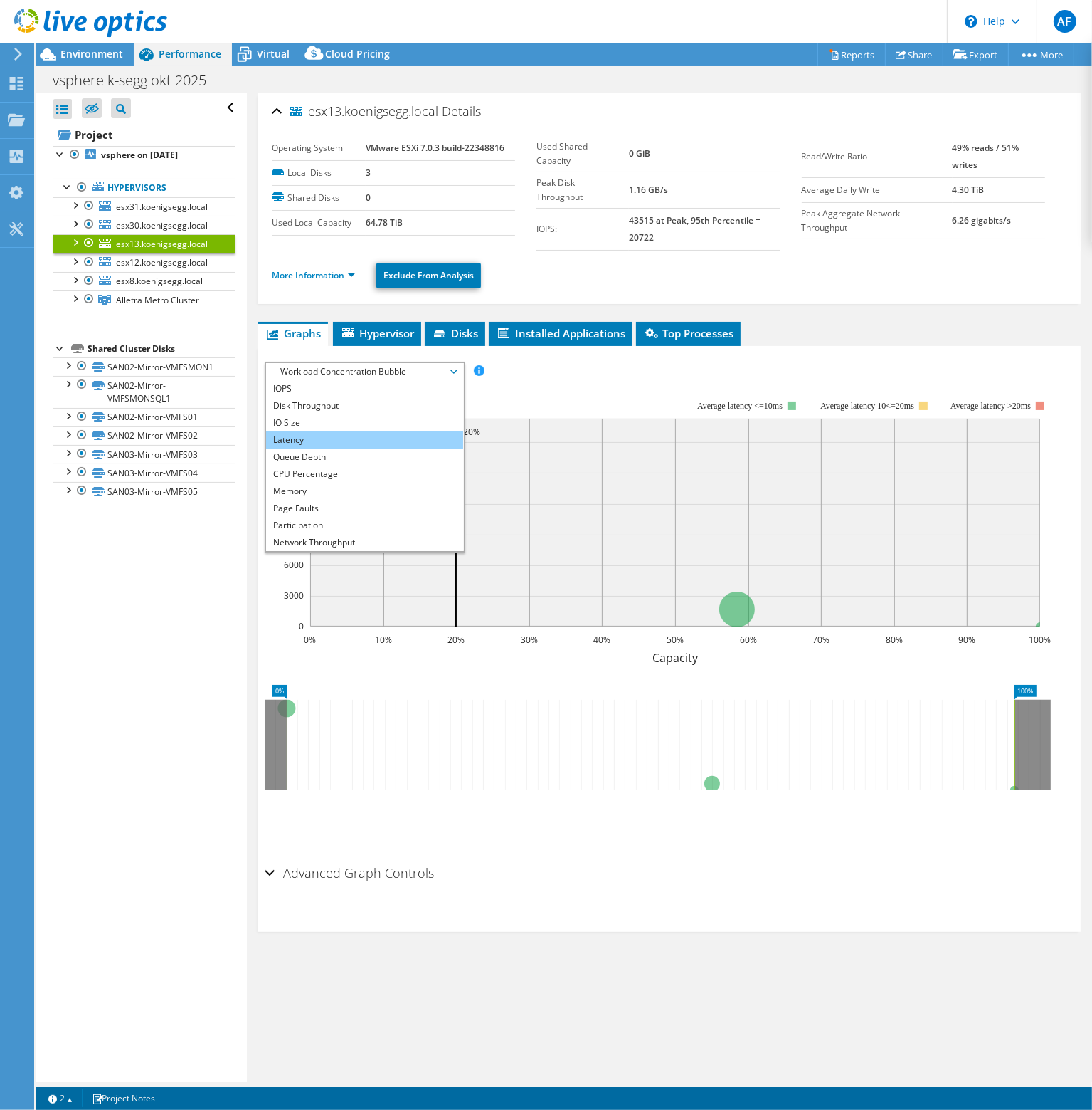
click at [381, 431] on li "Latency" at bounding box center [365, 439] width 197 height 17
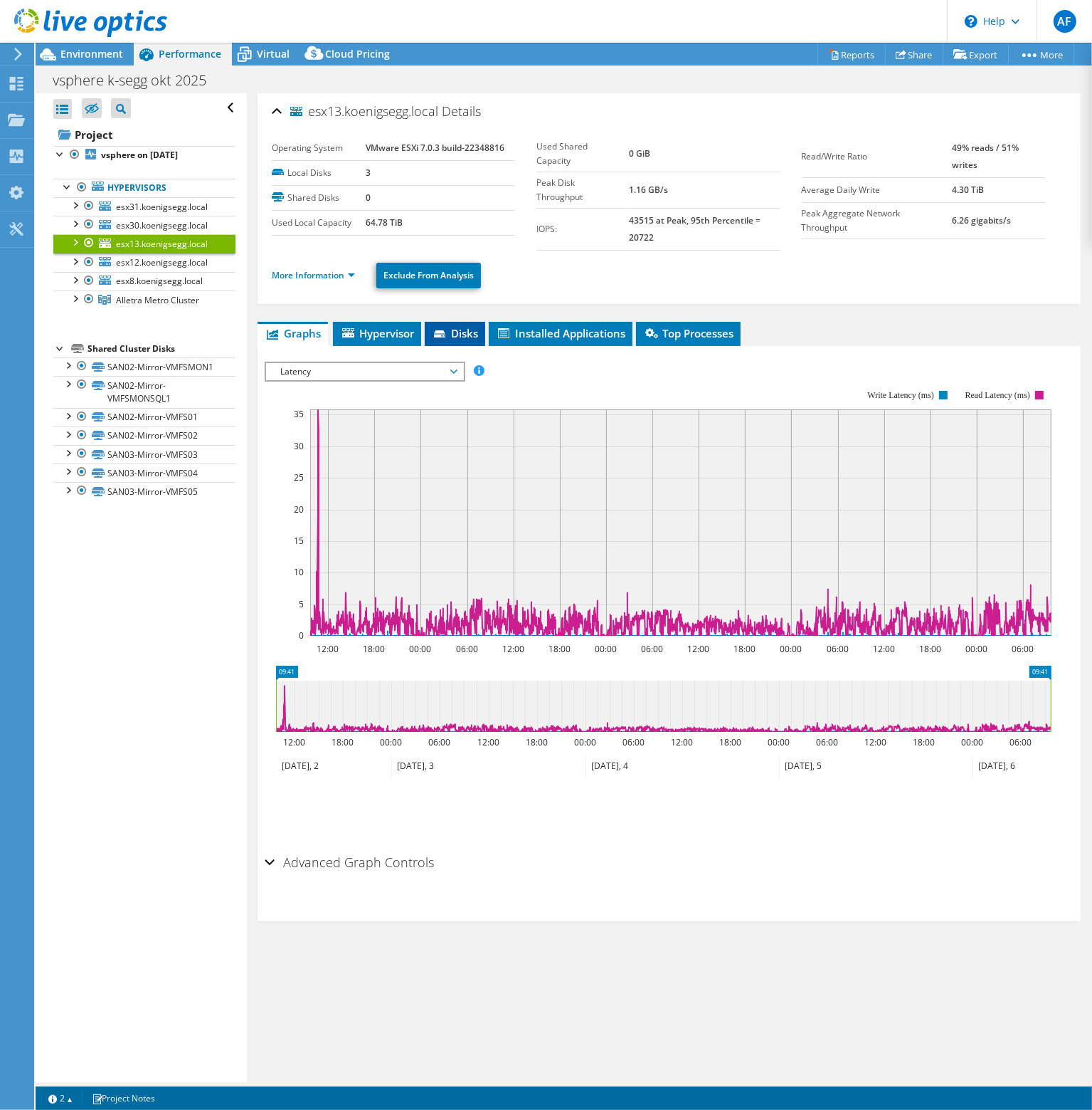
click at [443, 336] on icon at bounding box center [442, 335] width 14 height 10
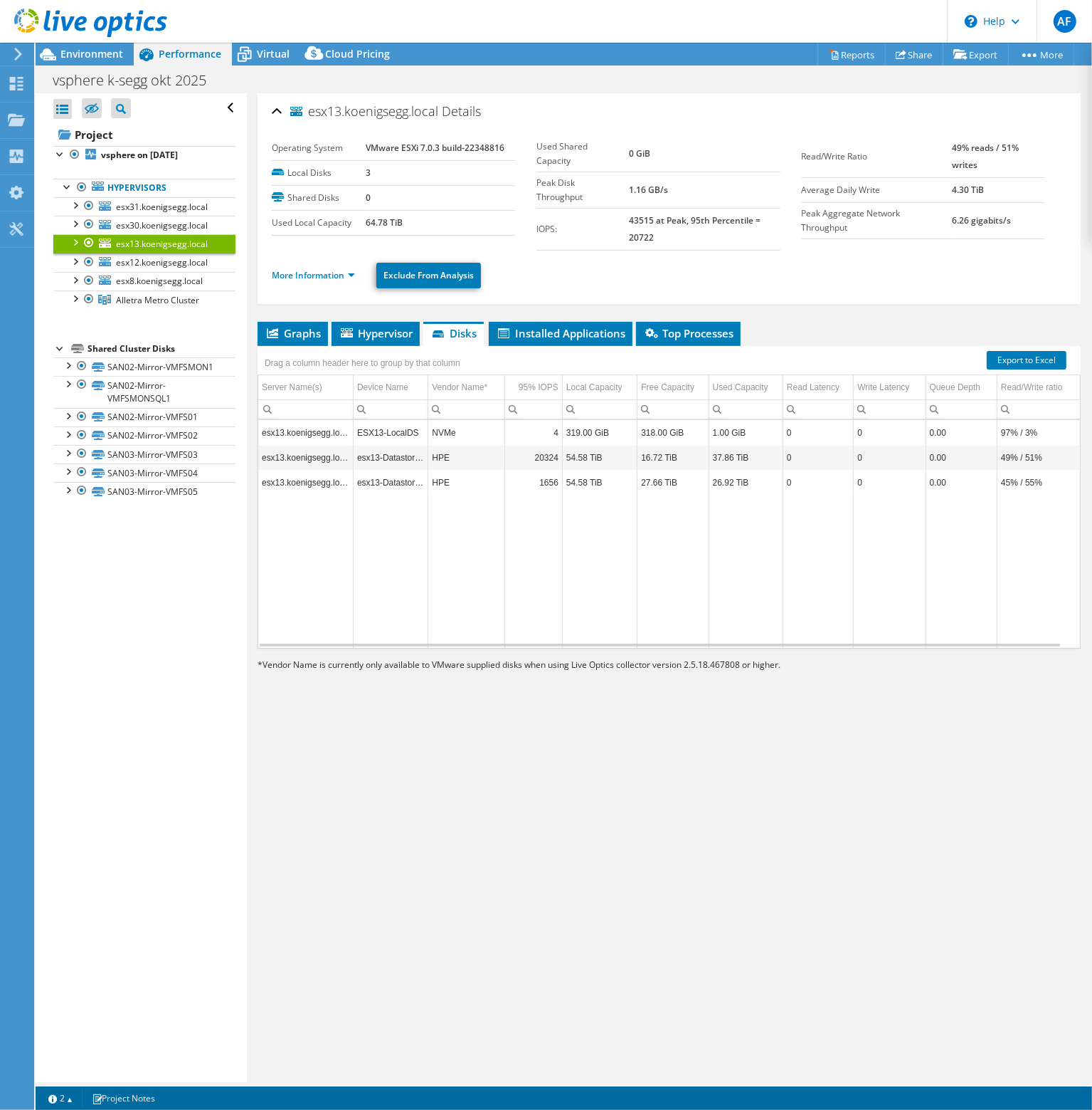
click at [78, 239] on div at bounding box center [74, 242] width 14 height 14
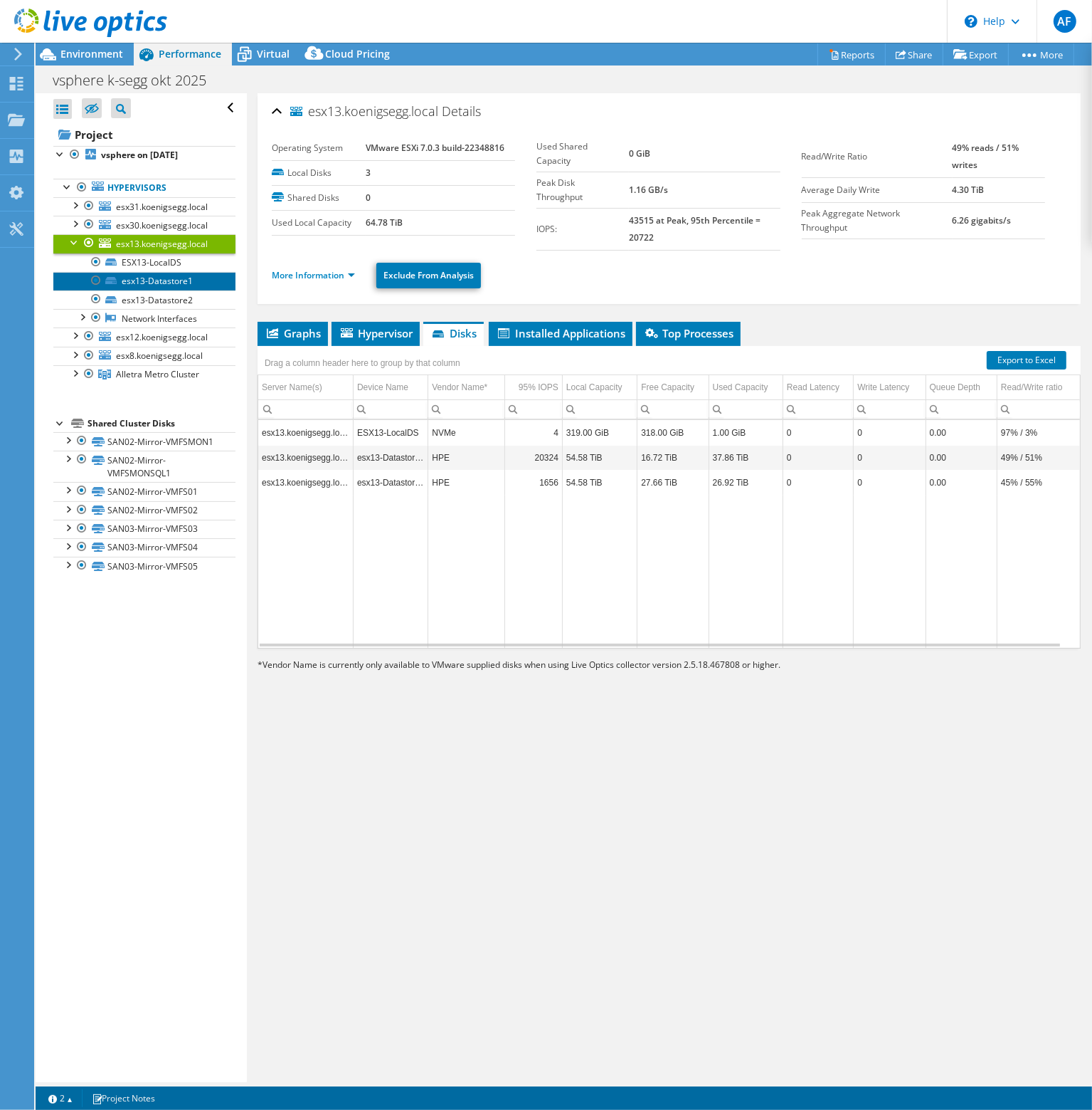
click at [145, 281] on link "esx13-Datastore1" at bounding box center [145, 281] width 182 height 18
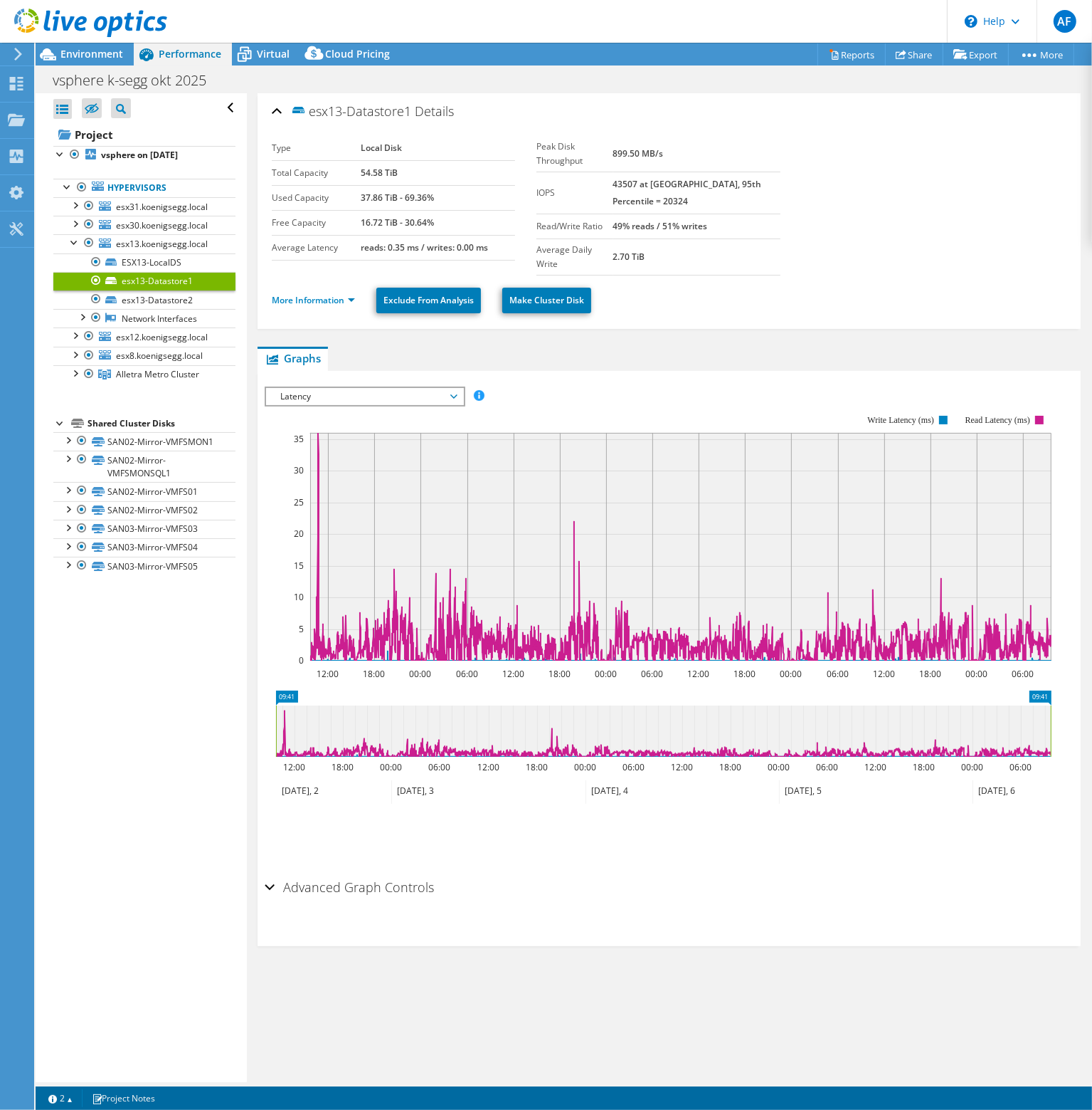
click at [454, 388] on span "Latency" at bounding box center [365, 396] width 183 height 17
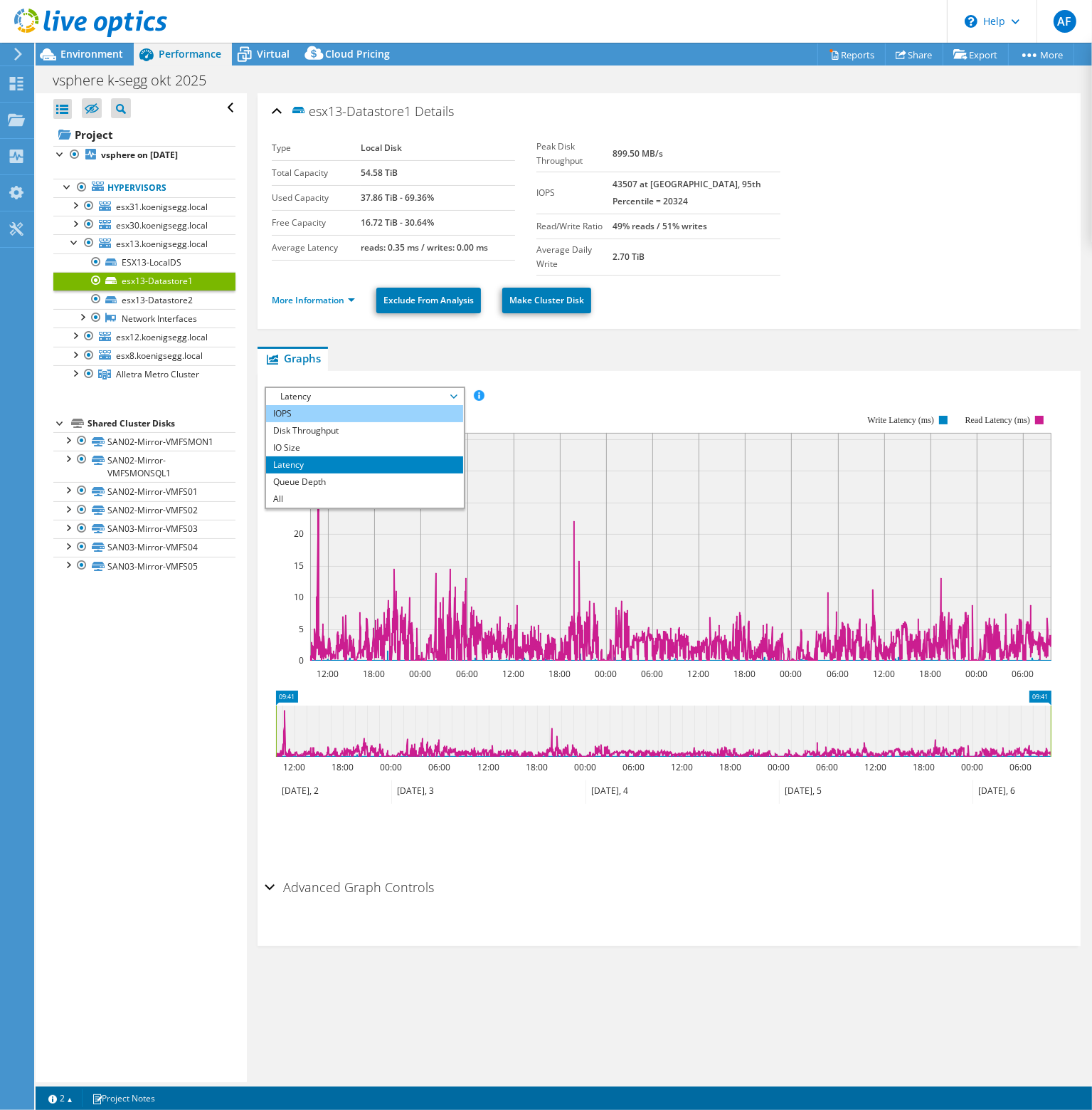
click at [418, 405] on li "IOPS" at bounding box center [365, 413] width 197 height 17
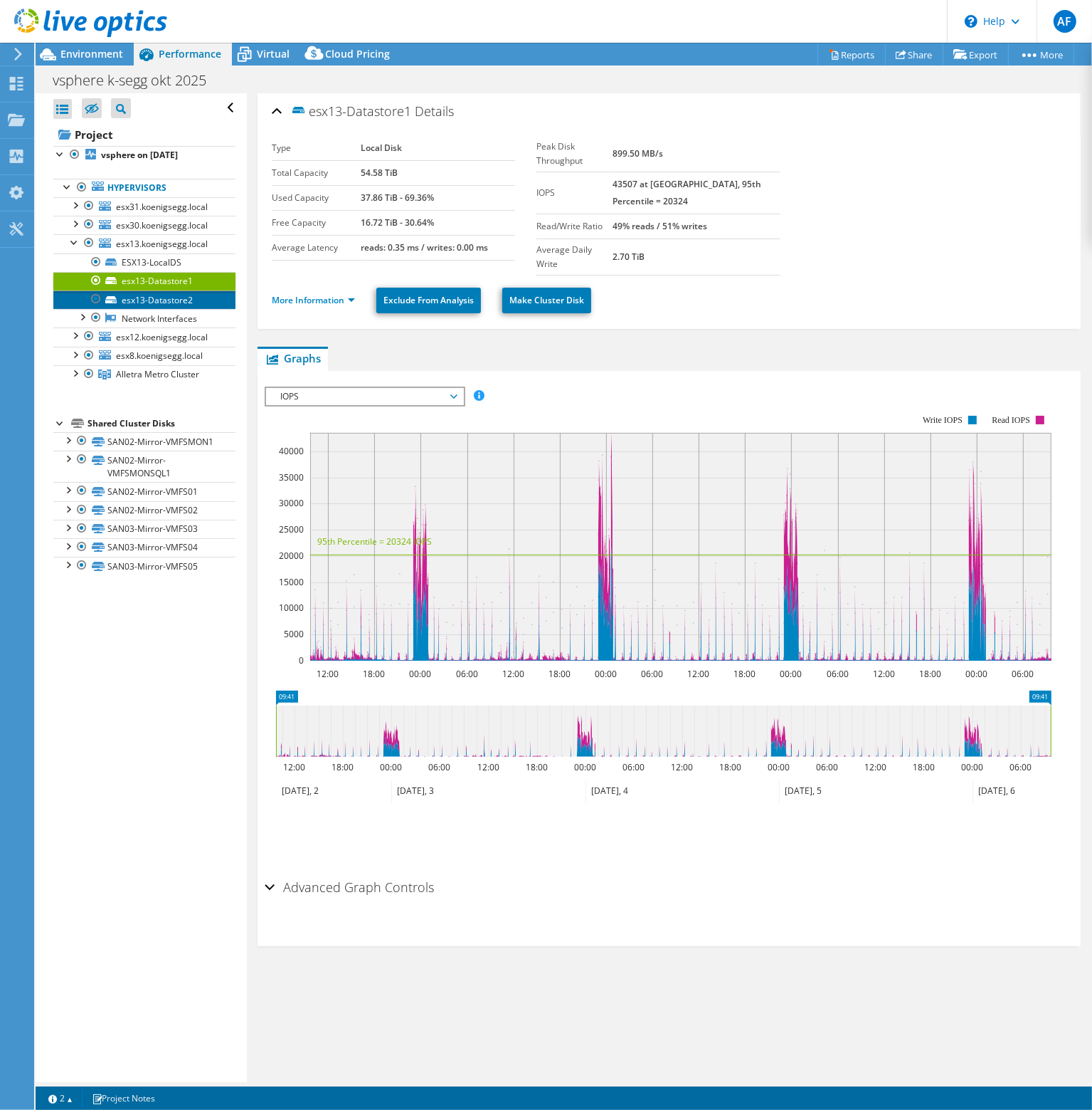
click at [137, 301] on link "esx13-Datastore2" at bounding box center [145, 299] width 182 height 18
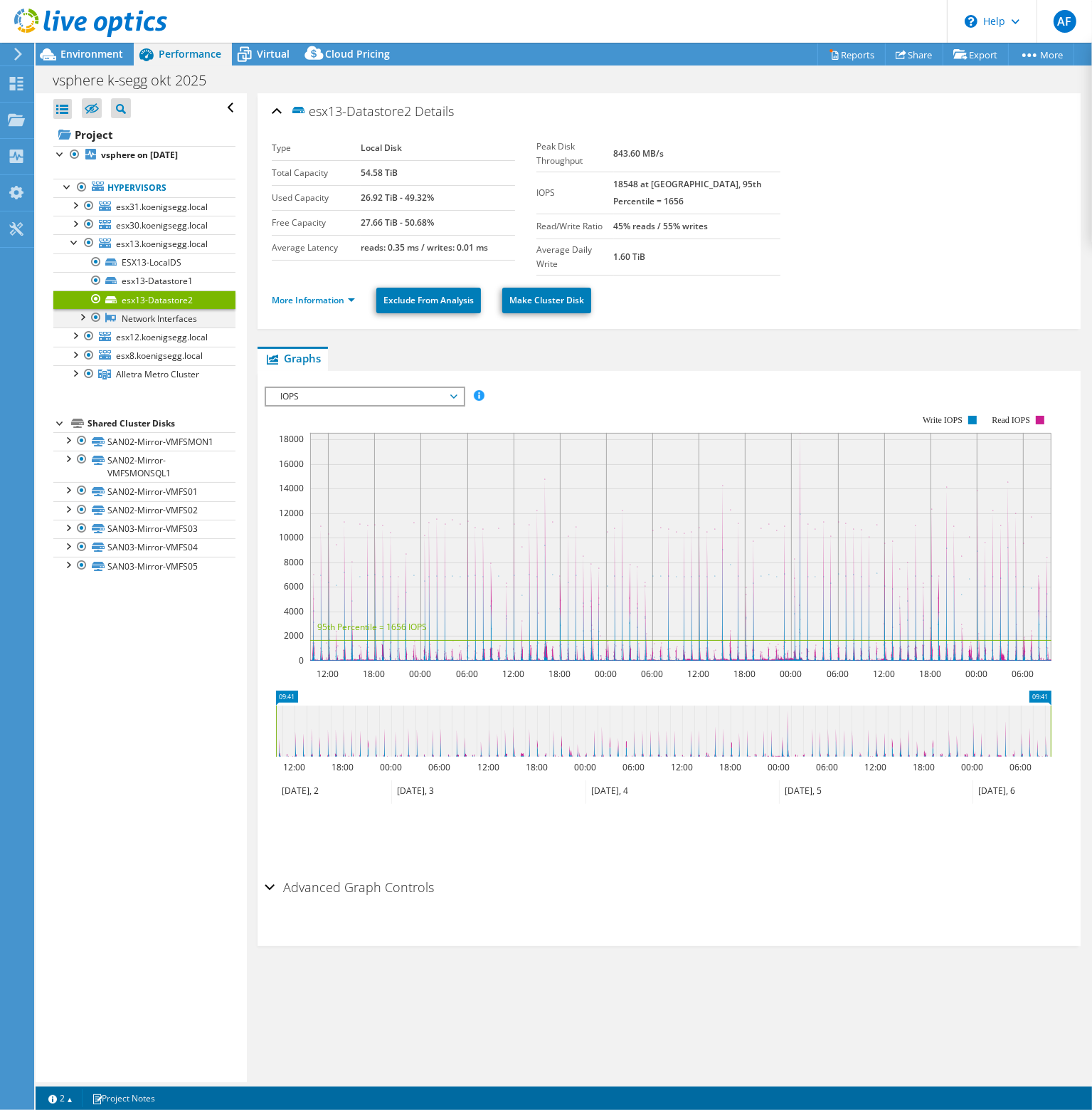
click at [81, 313] on div at bounding box center [82, 316] width 14 height 14
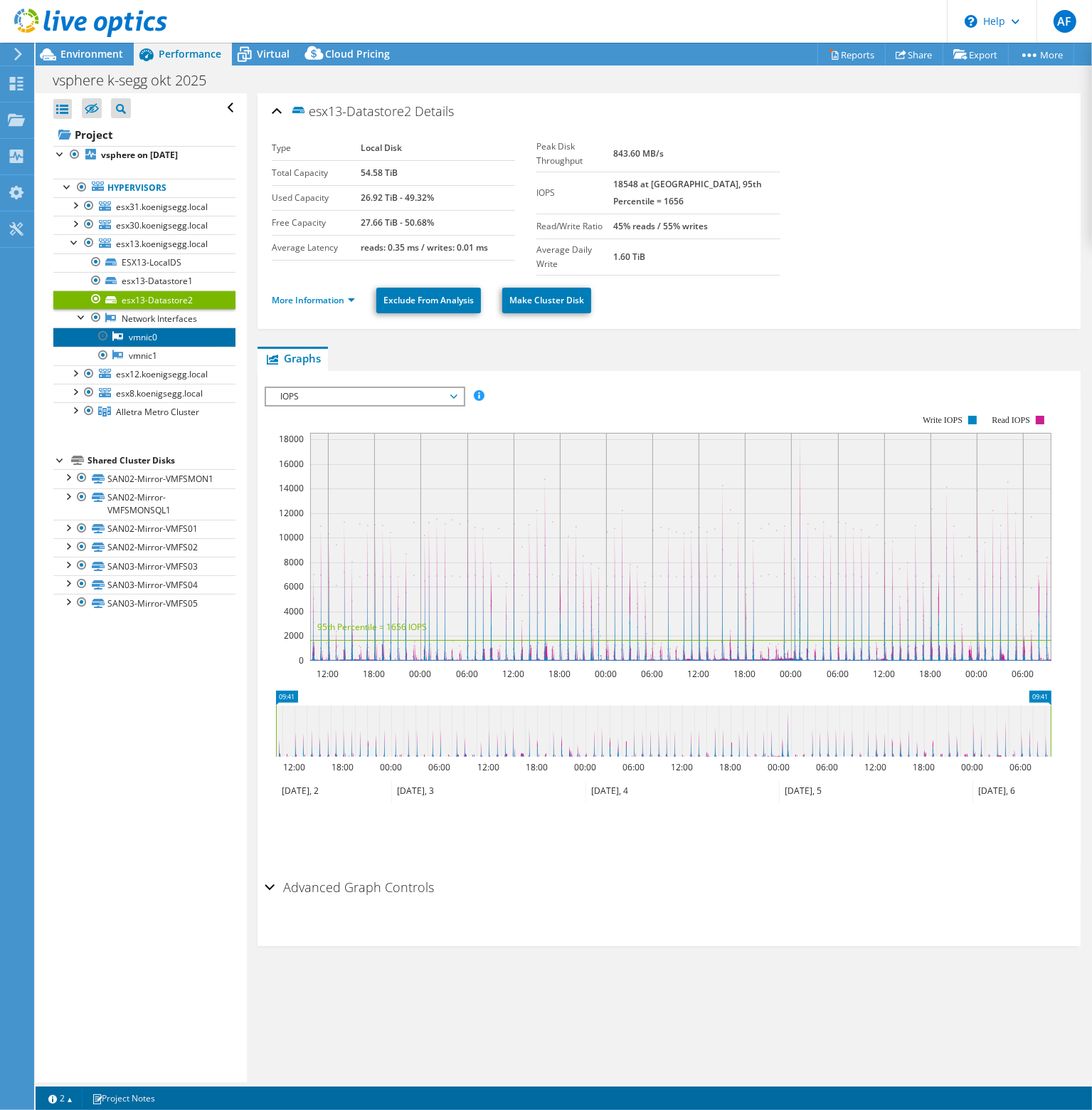
click at [142, 335] on link "vmnic0" at bounding box center [145, 336] width 182 height 18
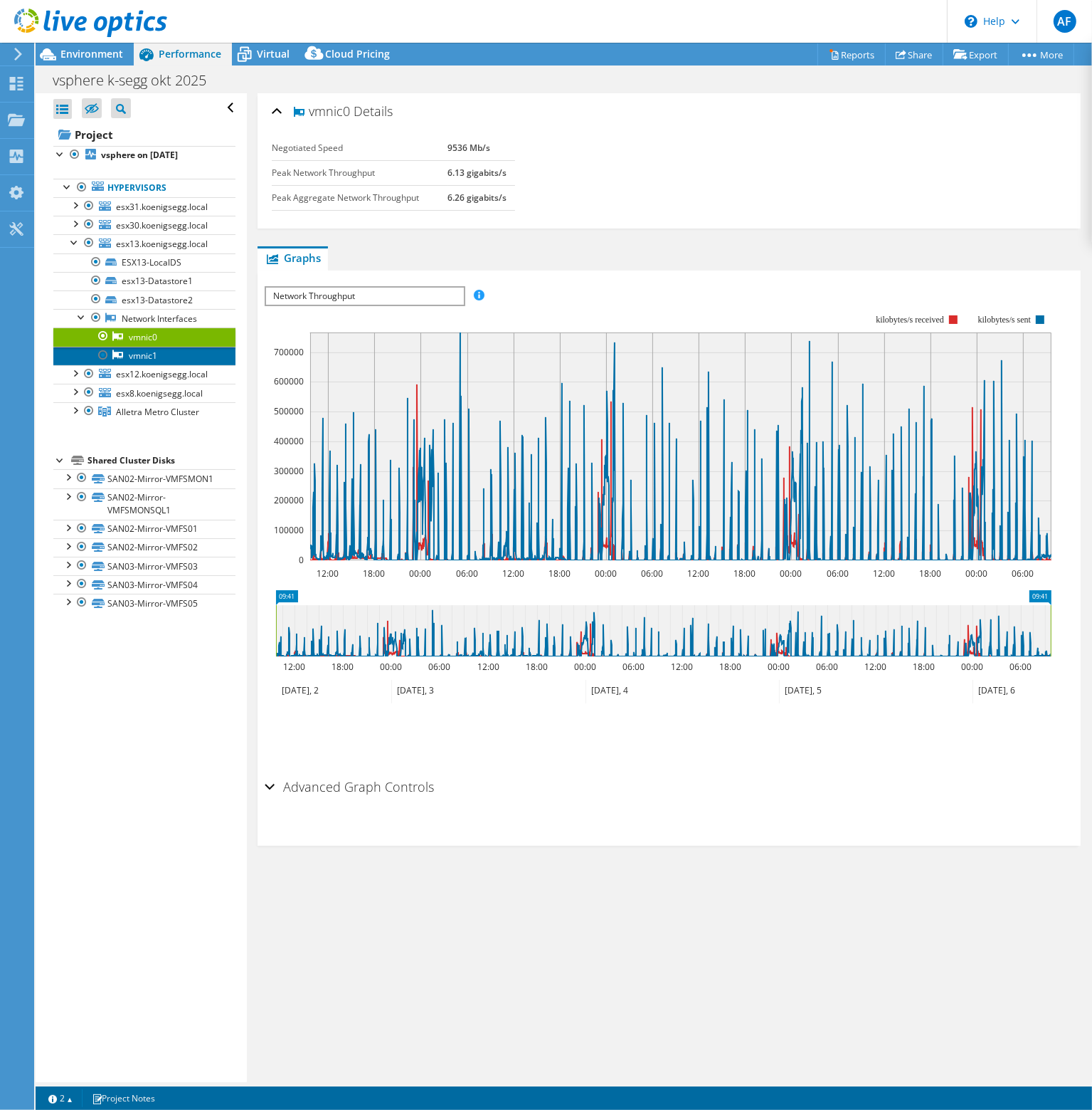
click at [142, 348] on link "vmnic1" at bounding box center [145, 355] width 182 height 18
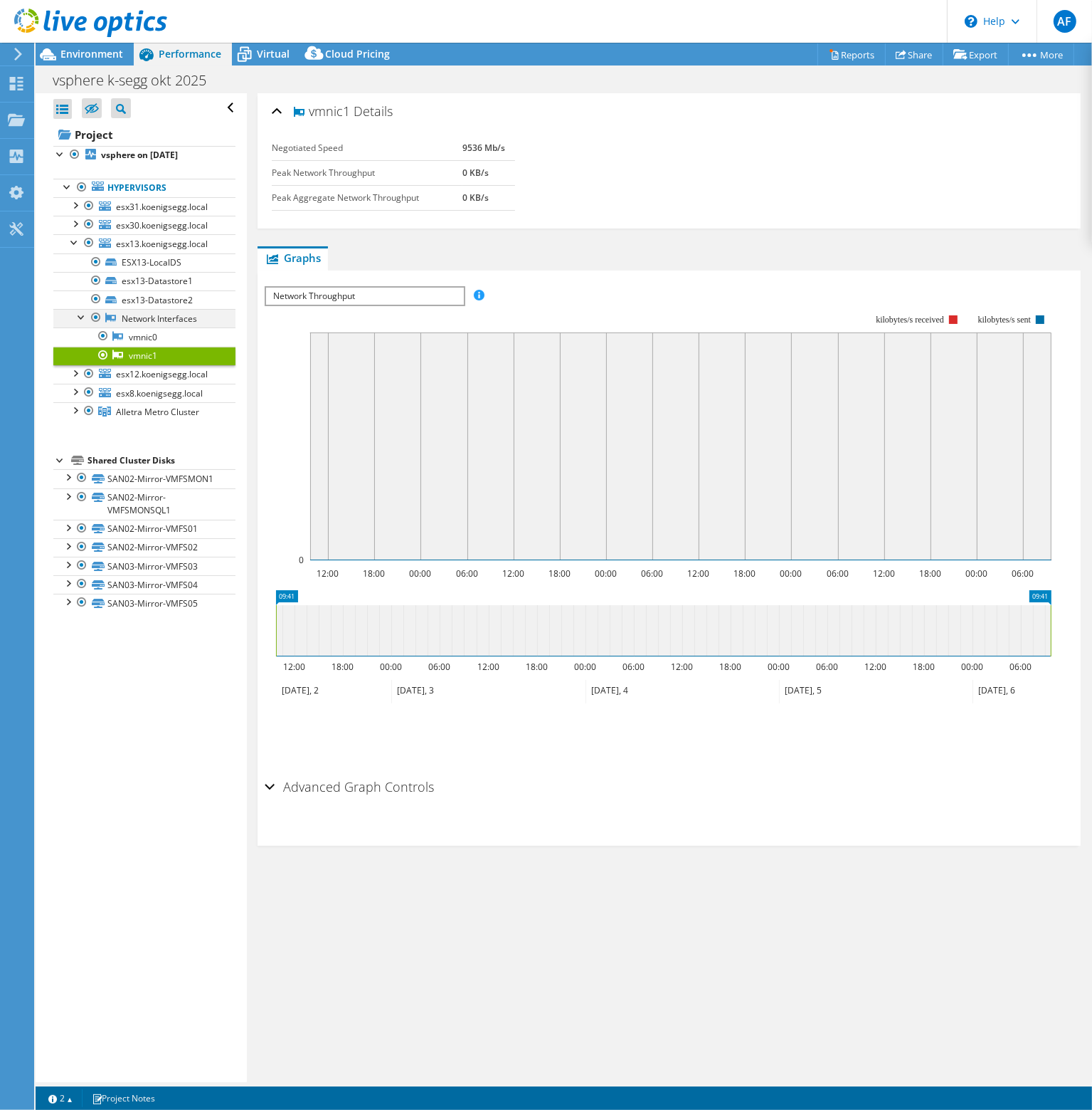
click at [80, 312] on div at bounding box center [82, 316] width 14 height 14
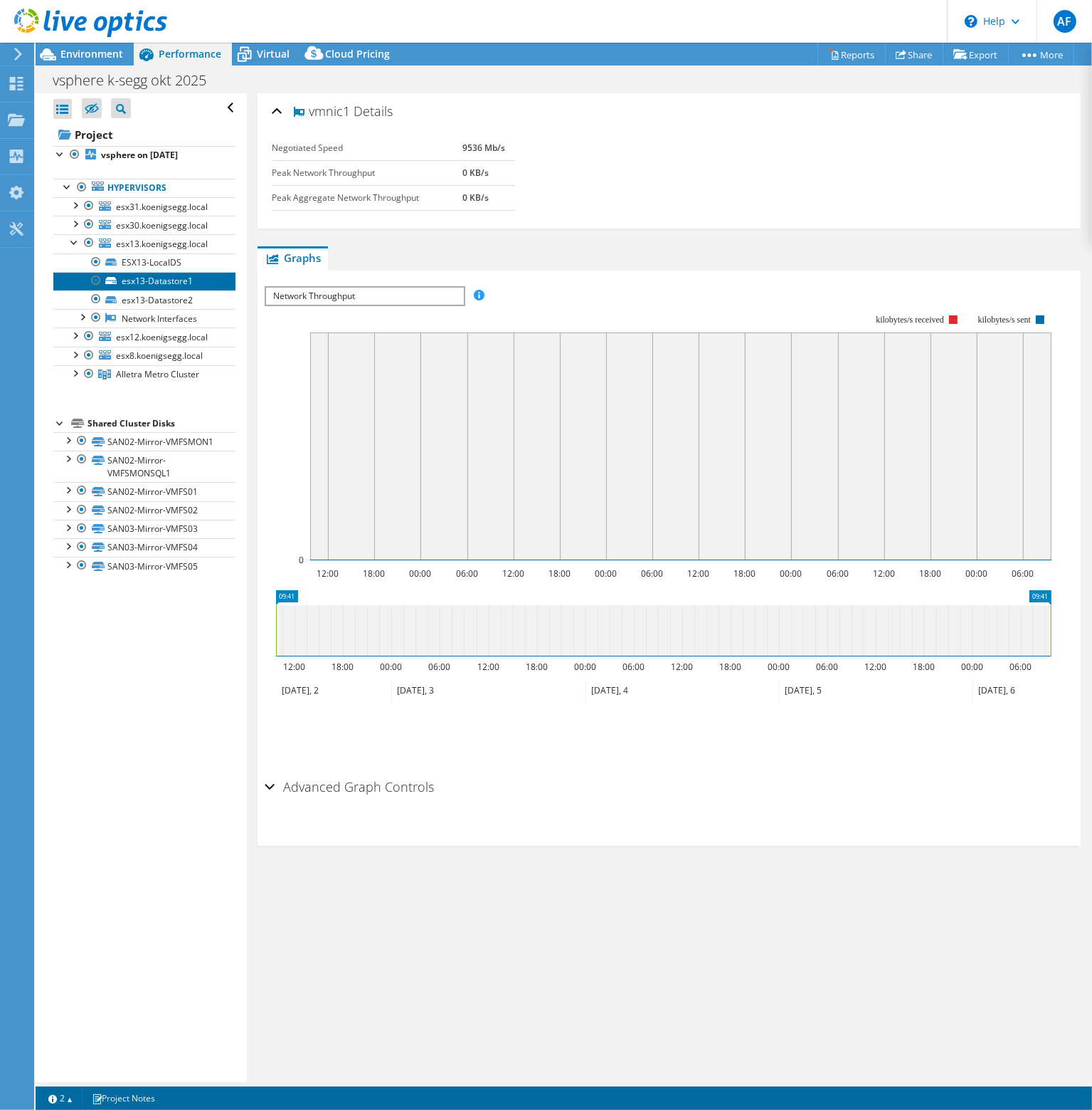
click at [145, 284] on link "esx13-Datastore1" at bounding box center [145, 281] width 182 height 18
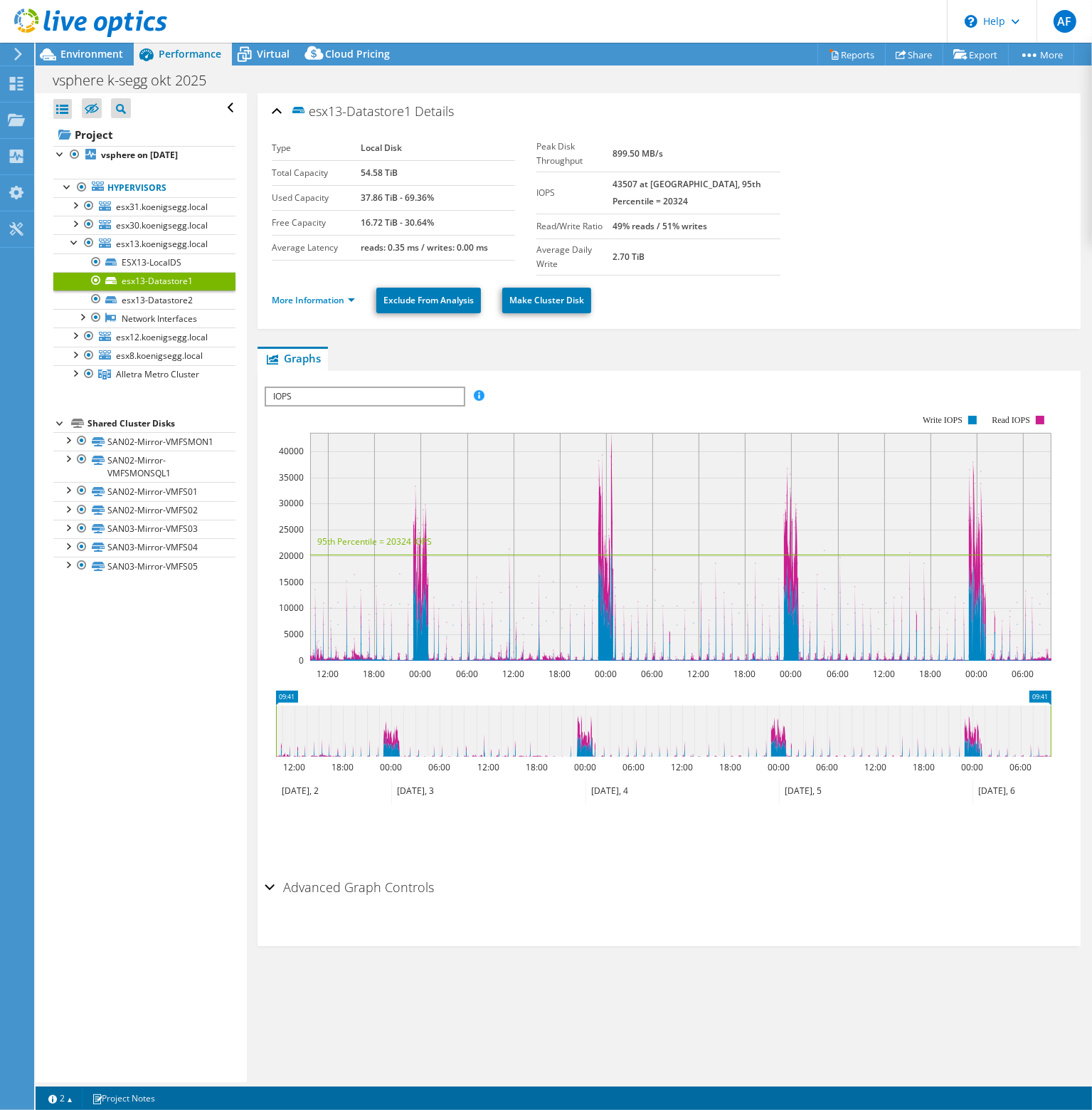
click at [352, 388] on span "IOPS" at bounding box center [365, 396] width 197 height 17
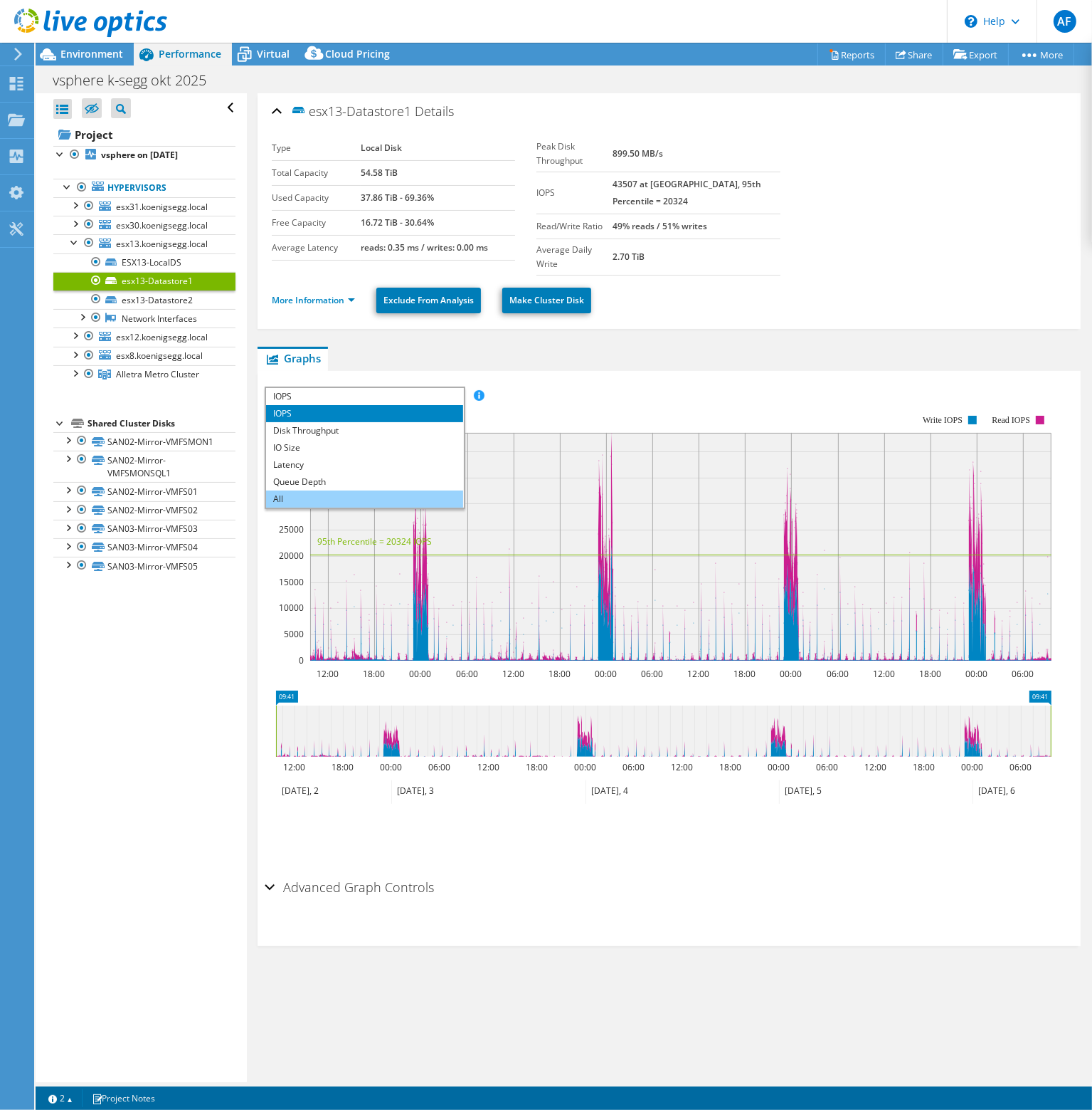
click at [330, 491] on li "All" at bounding box center [365, 499] width 197 height 17
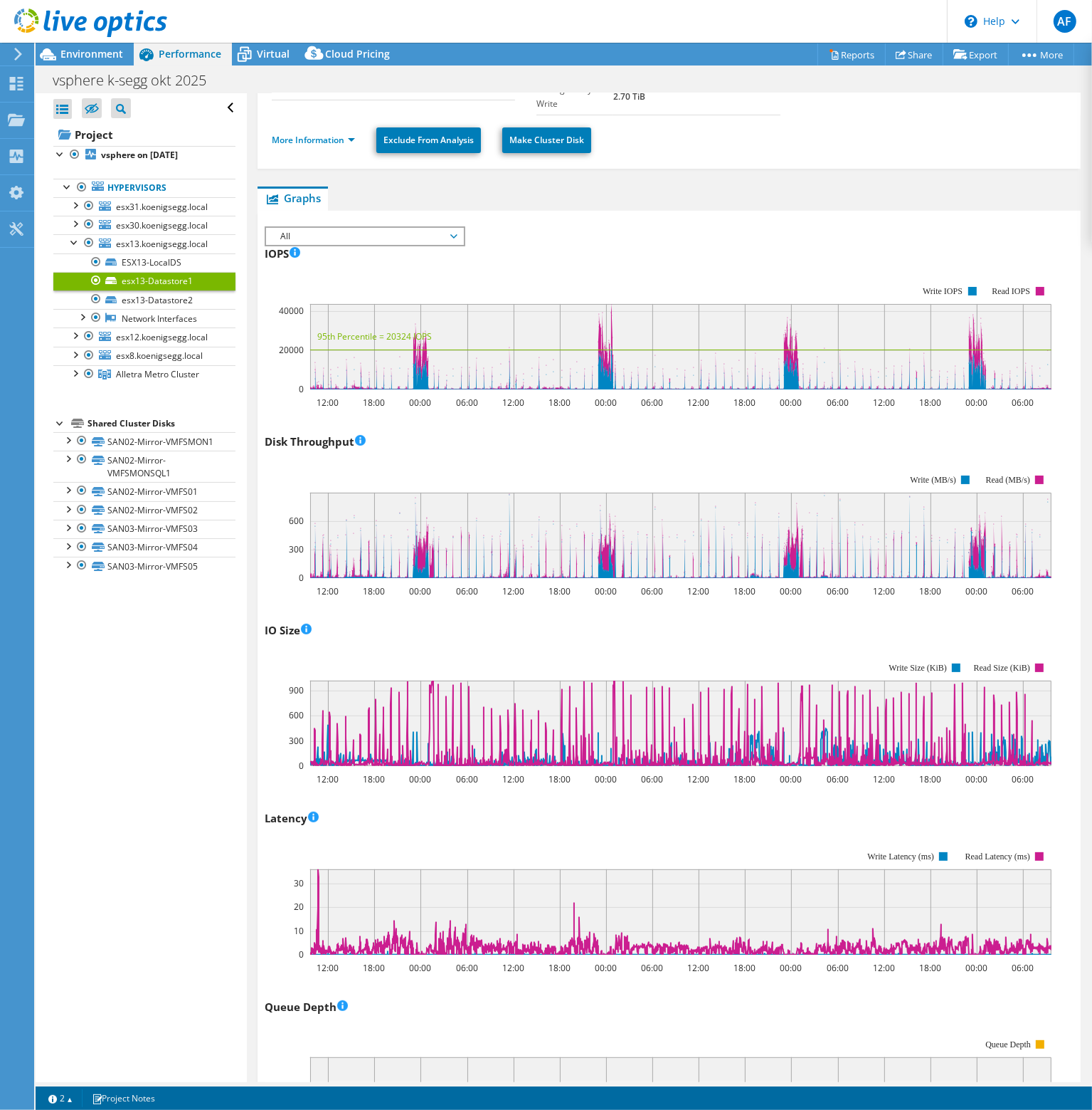
scroll to position [89, 0]
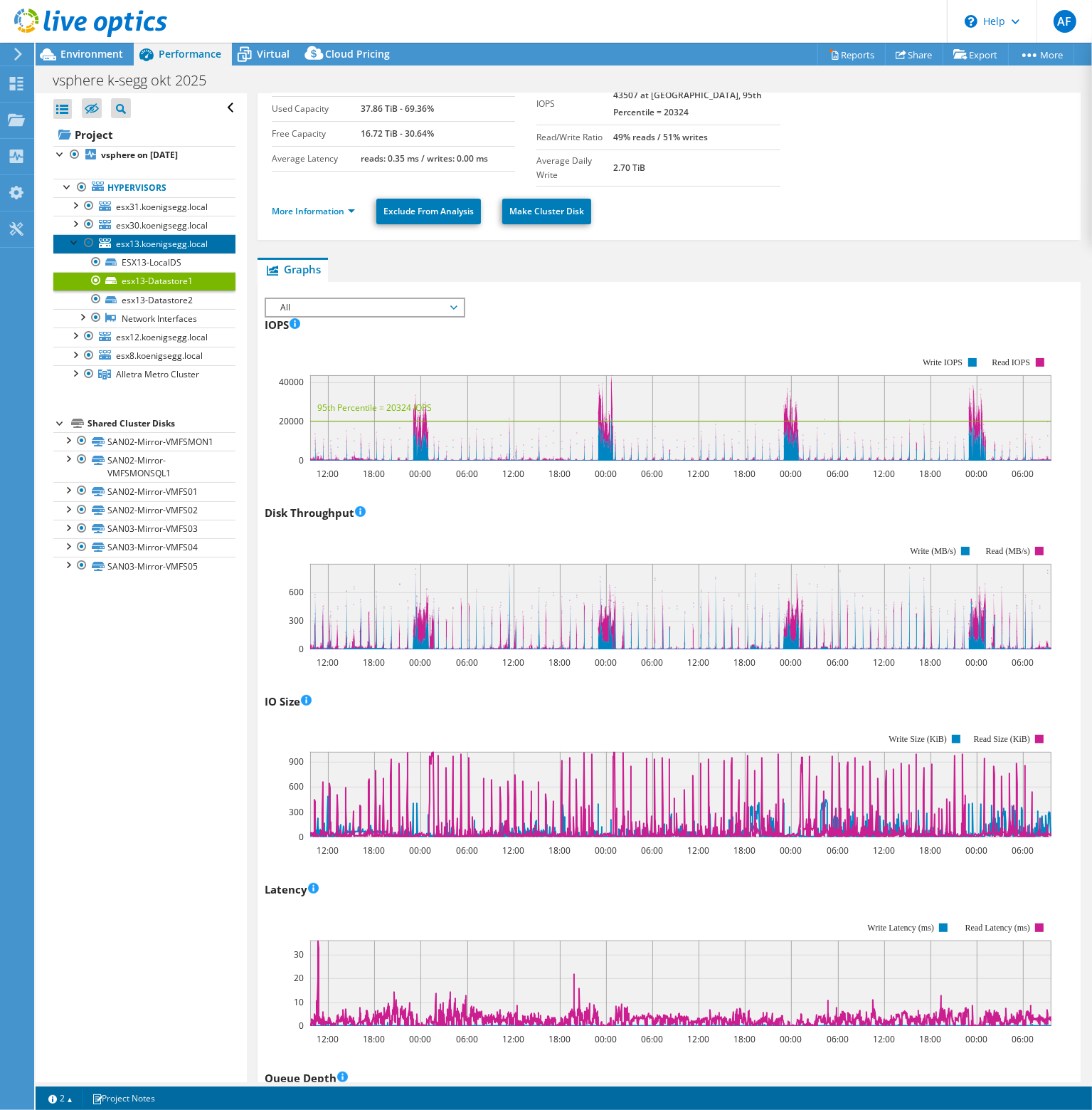
click at [163, 247] on span "esx13.koenigsegg.local" at bounding box center [162, 243] width 92 height 12
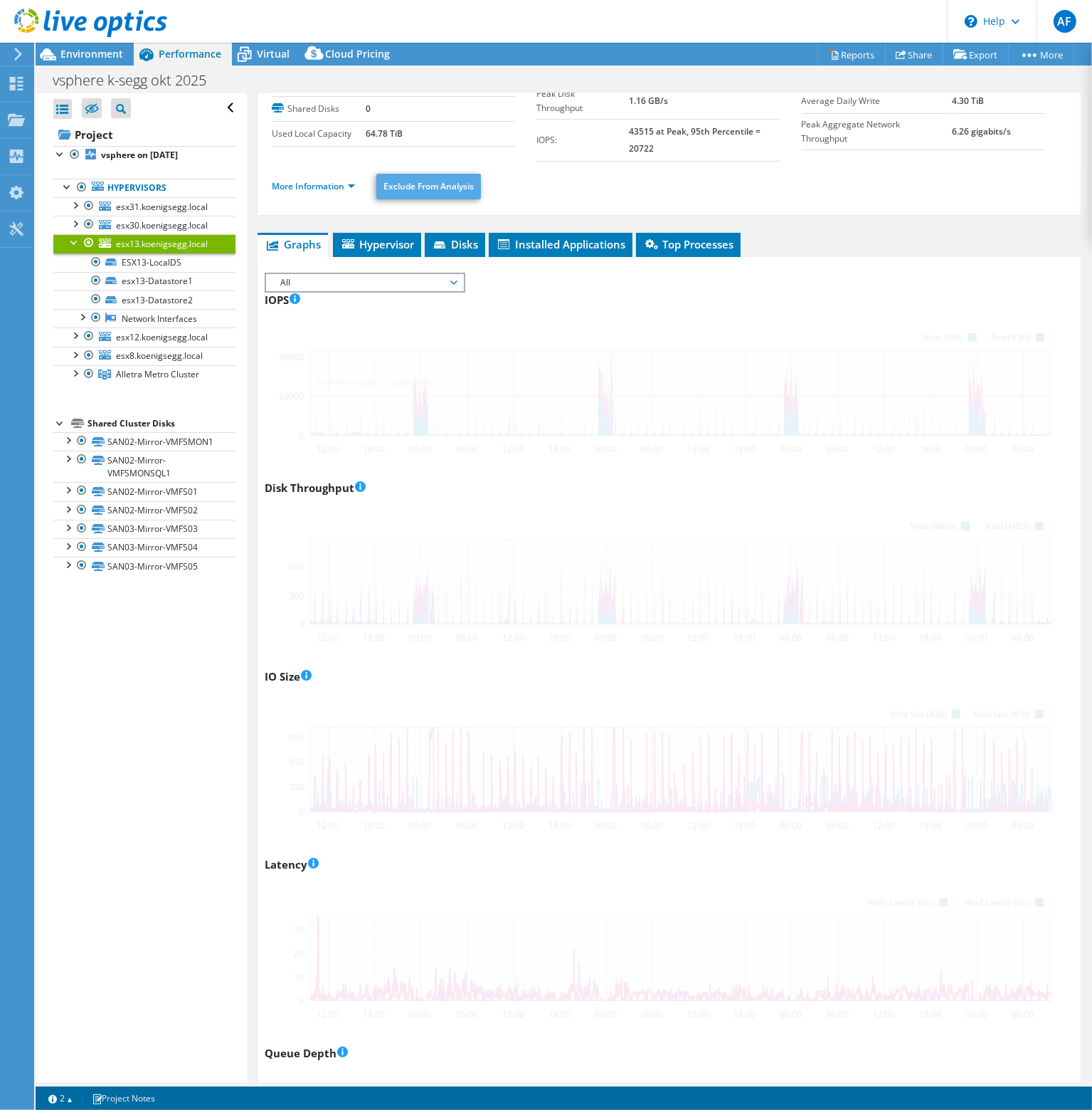
click at [446, 162] on section "Operating System VMware ESXi 7.0.3 build-22348816 Local Disks 3 Shared Disks 0 …" at bounding box center [537, 104] width 530 height 114
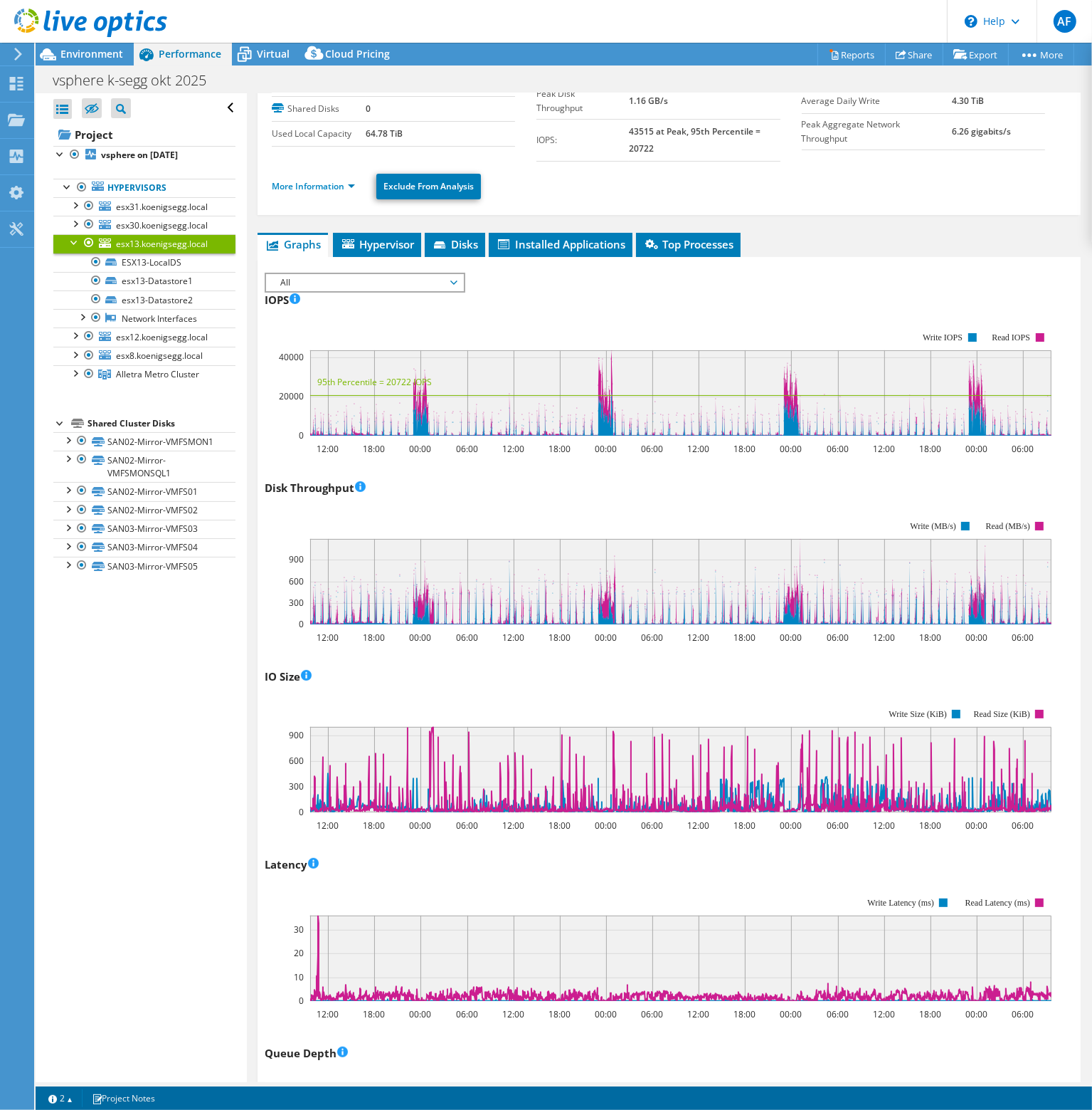
scroll to position [0, 0]
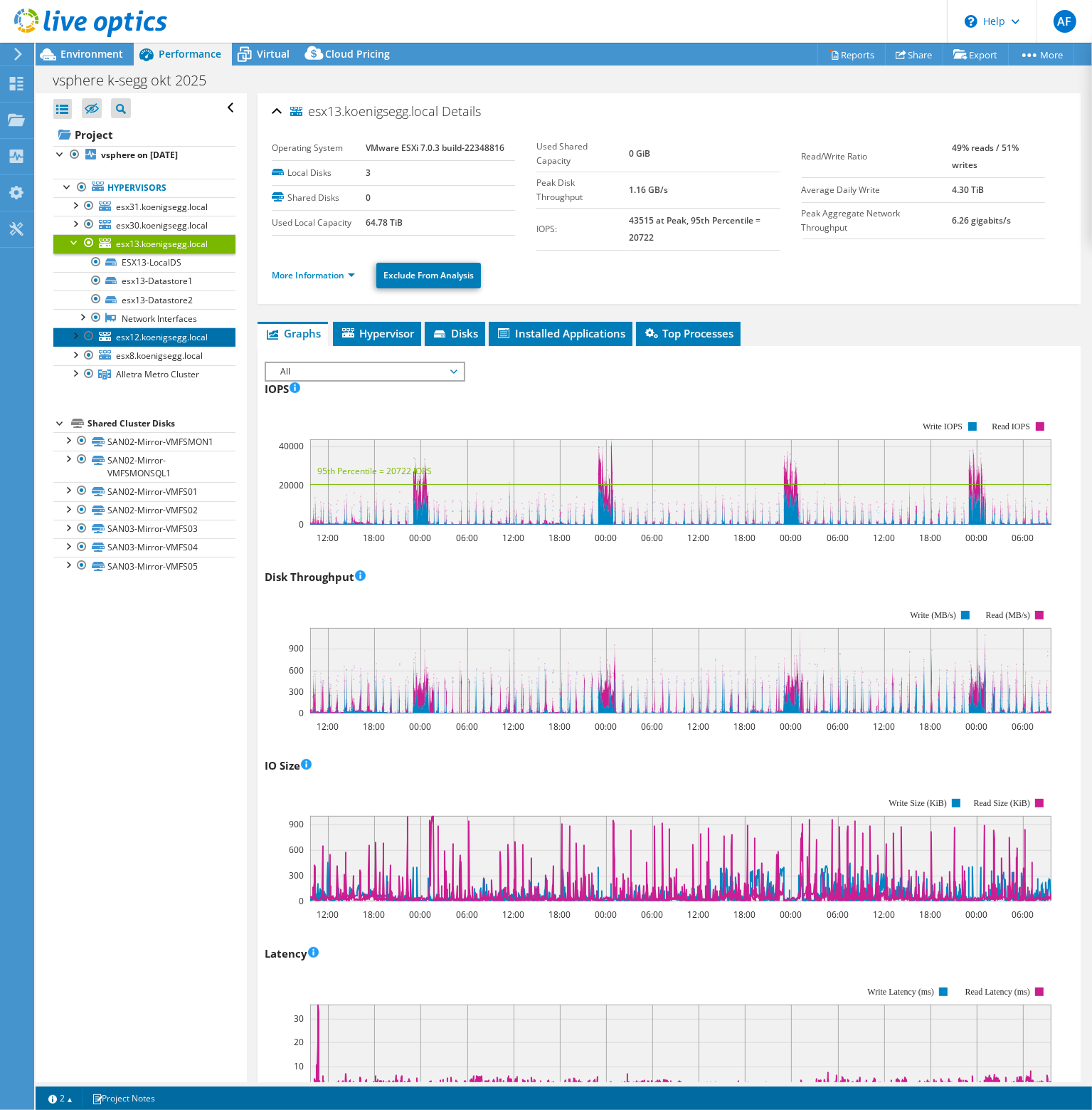
click at [157, 333] on span "esx12.koenigsegg.local" at bounding box center [162, 337] width 92 height 12
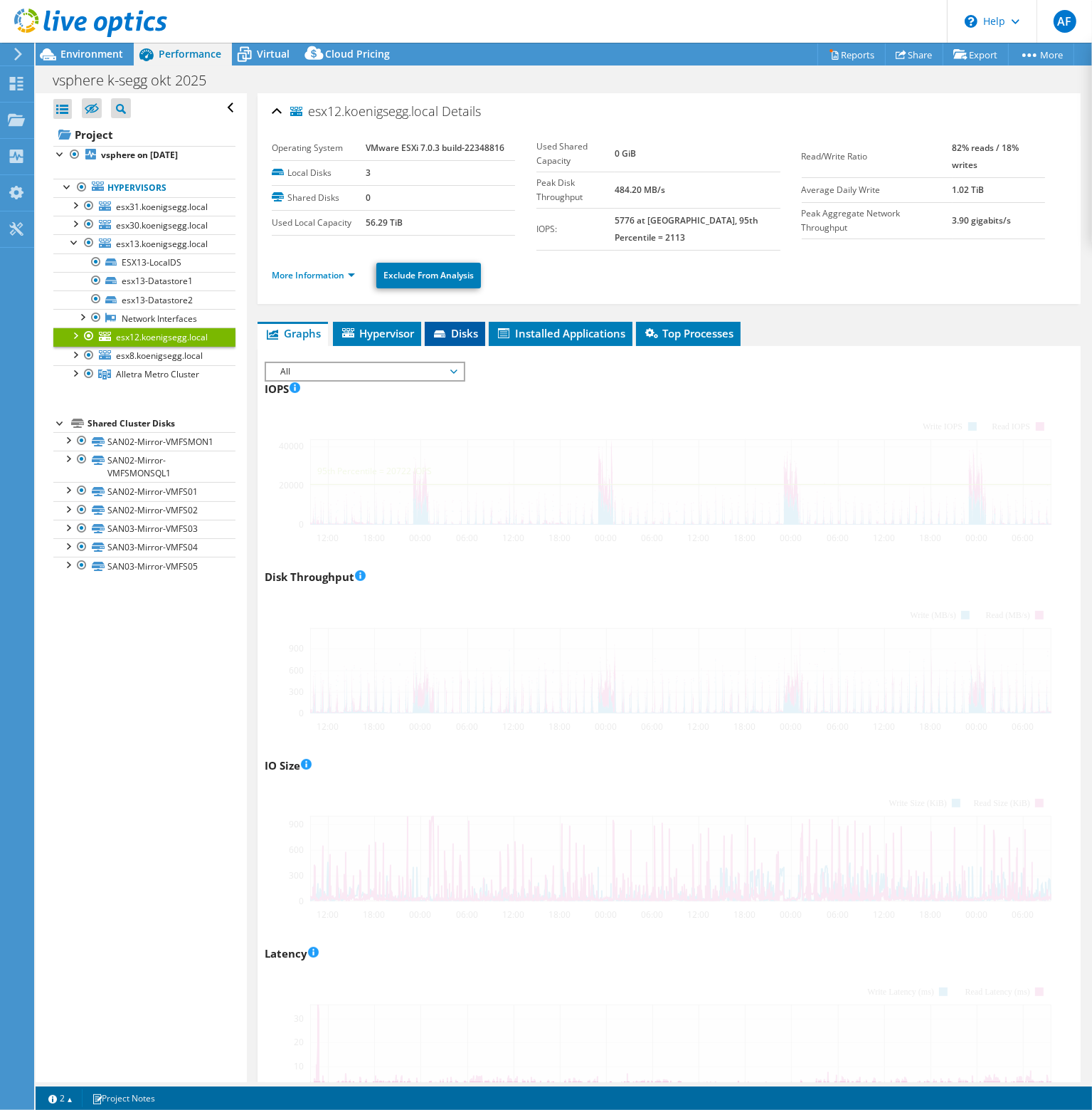
click at [461, 326] on span "Disks" at bounding box center [455, 333] width 46 height 14
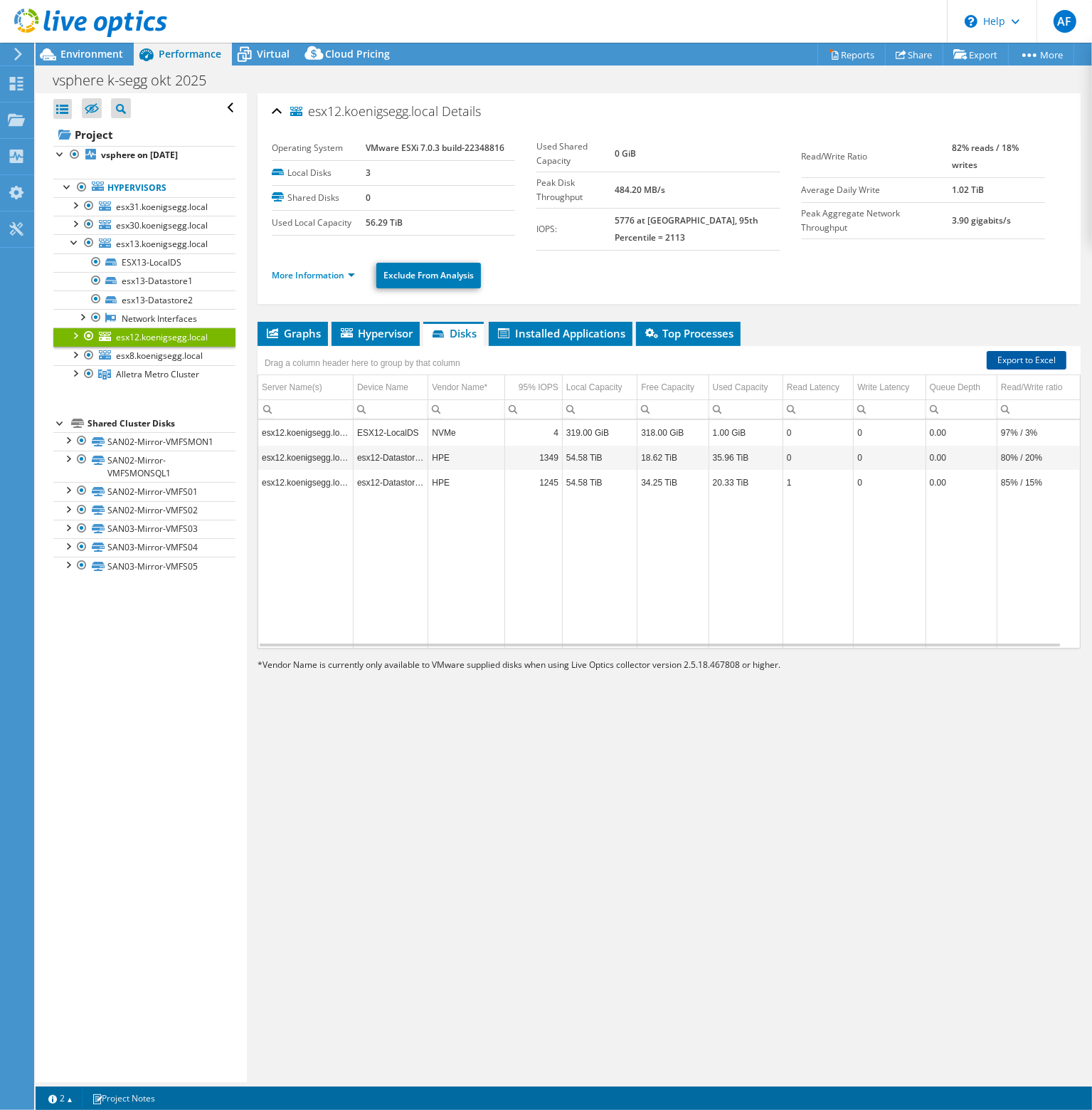
click at [1002, 351] on link "Export to Excel" at bounding box center [1027, 359] width 80 height 18
select select "USD"
